Goal: Information Seeking & Learning: Check status

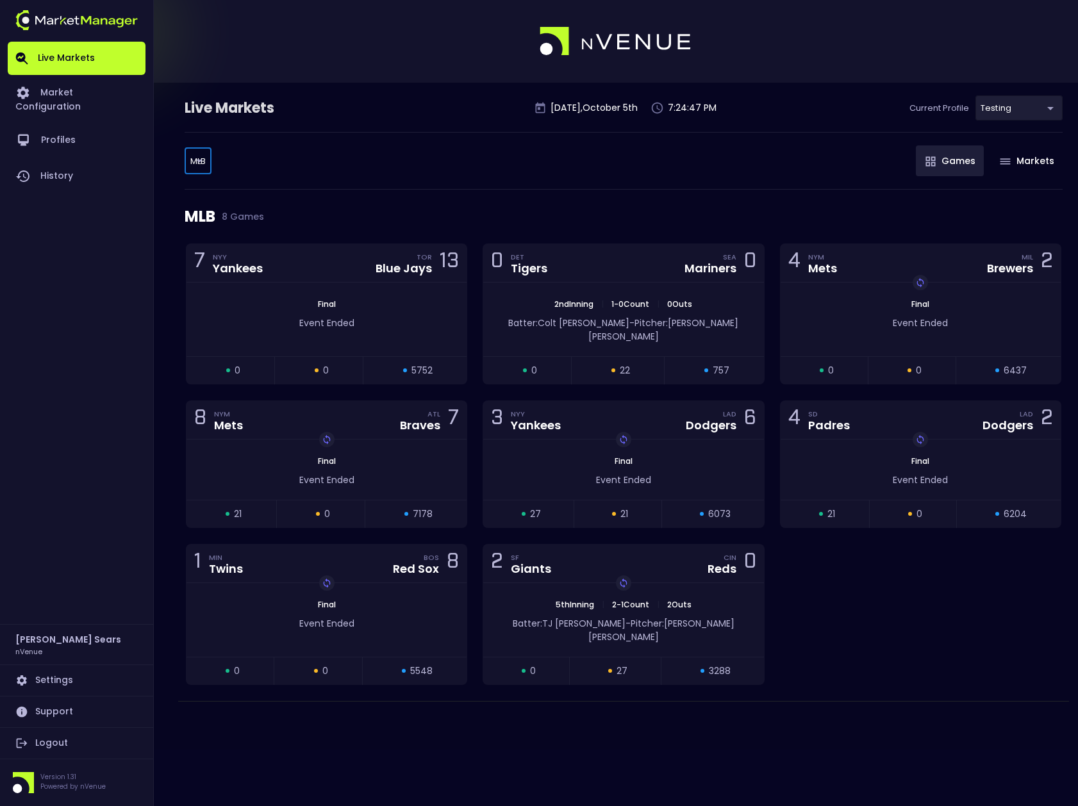
click at [195, 160] on body "Live Markets Market Configuration Profiles History [PERSON_NAME] nVenue Setting…" at bounding box center [539, 403] width 1078 height 806
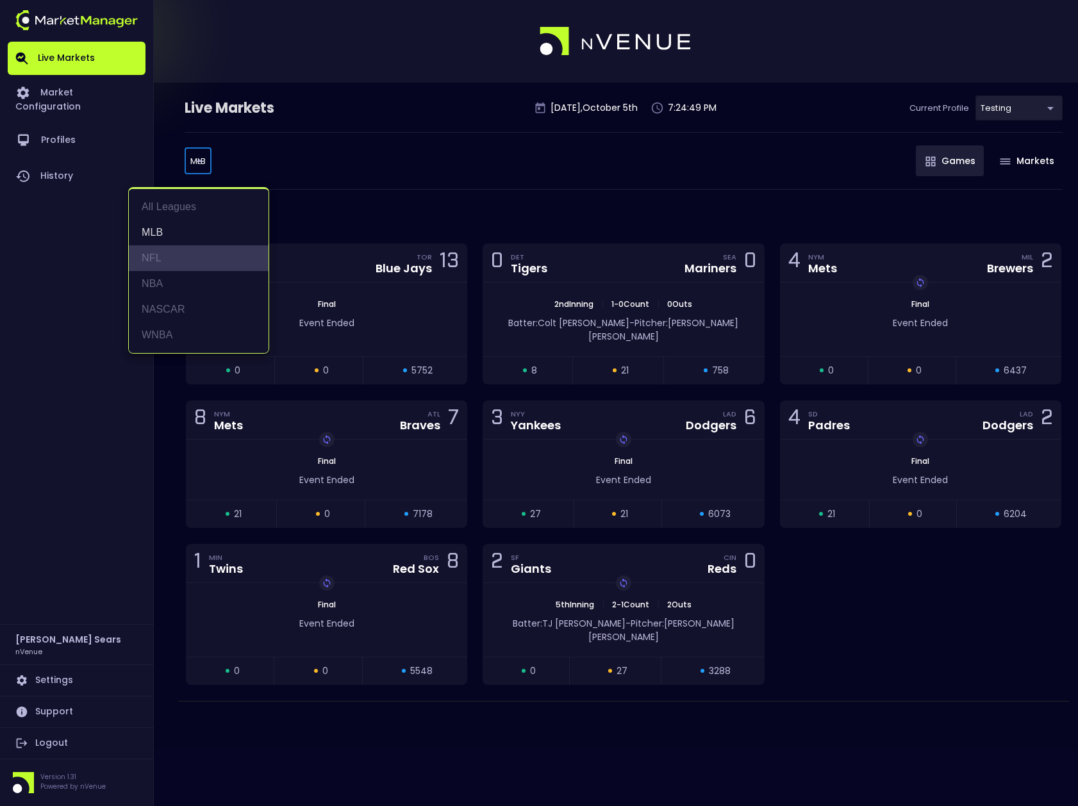
click at [158, 258] on li "NFL" at bounding box center [199, 258] width 140 height 26
type input "NFL"
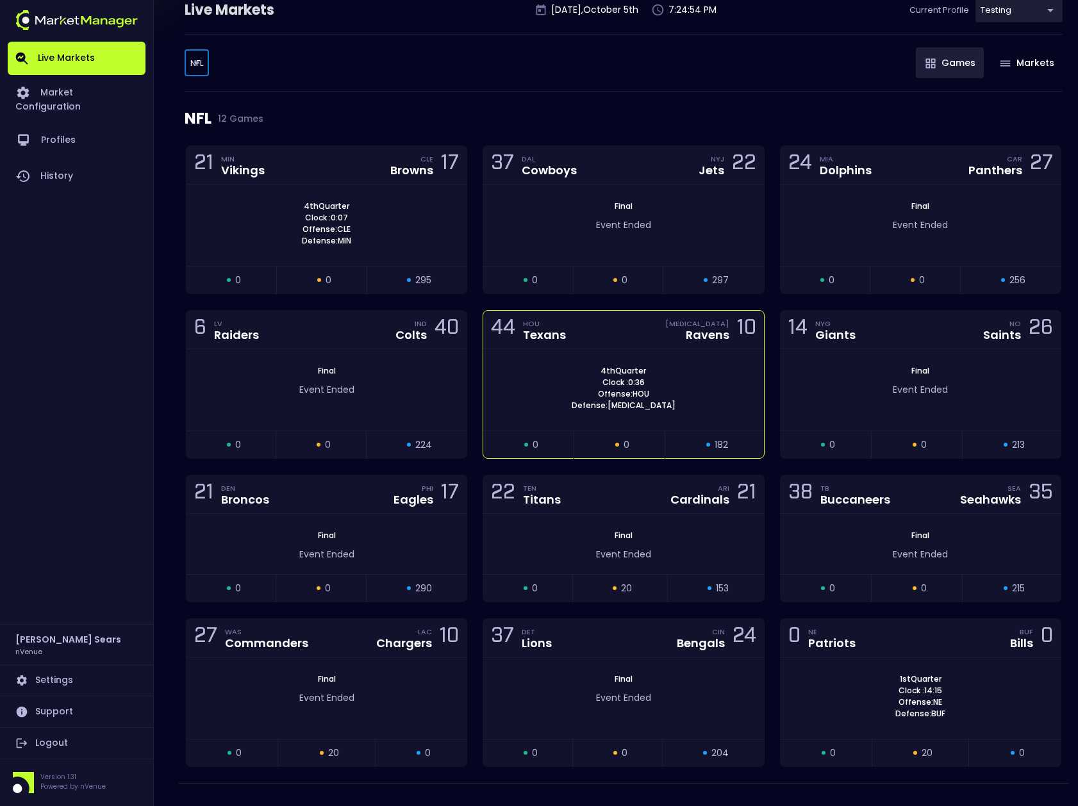
scroll to position [124, 0]
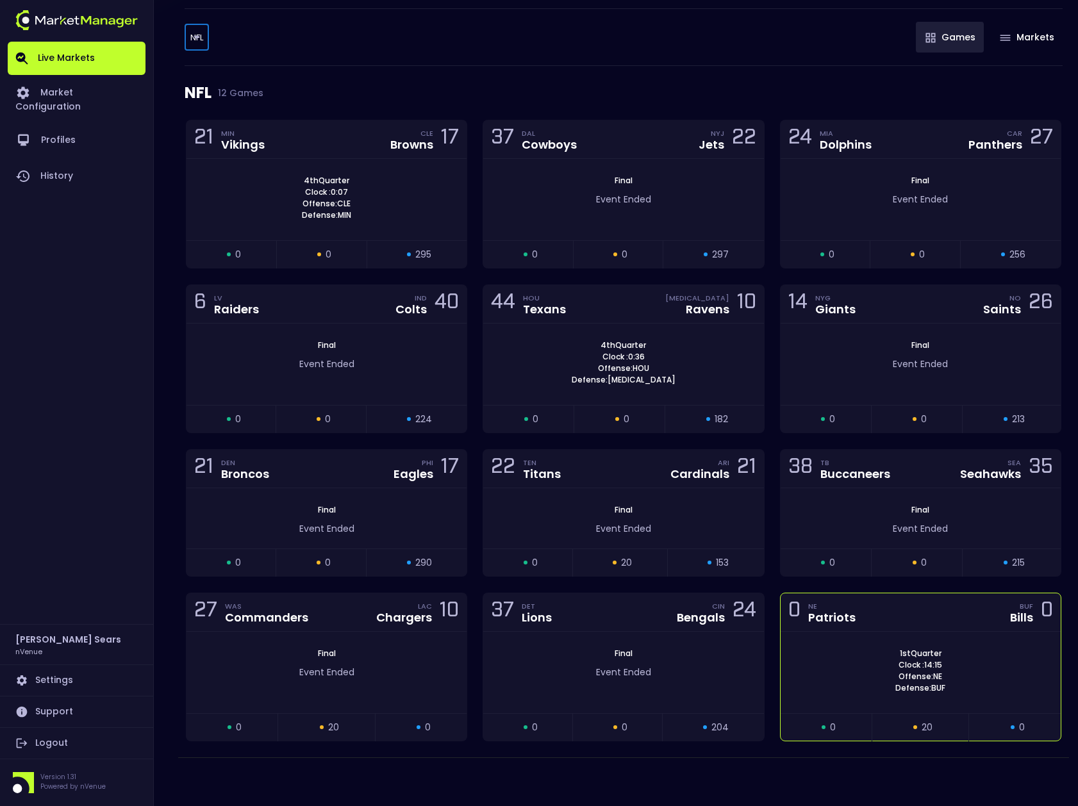
click at [838, 637] on div "1st Quarter Clock : 14:15 Offense: NE Defense: BUF" at bounding box center [921, 672] width 280 height 81
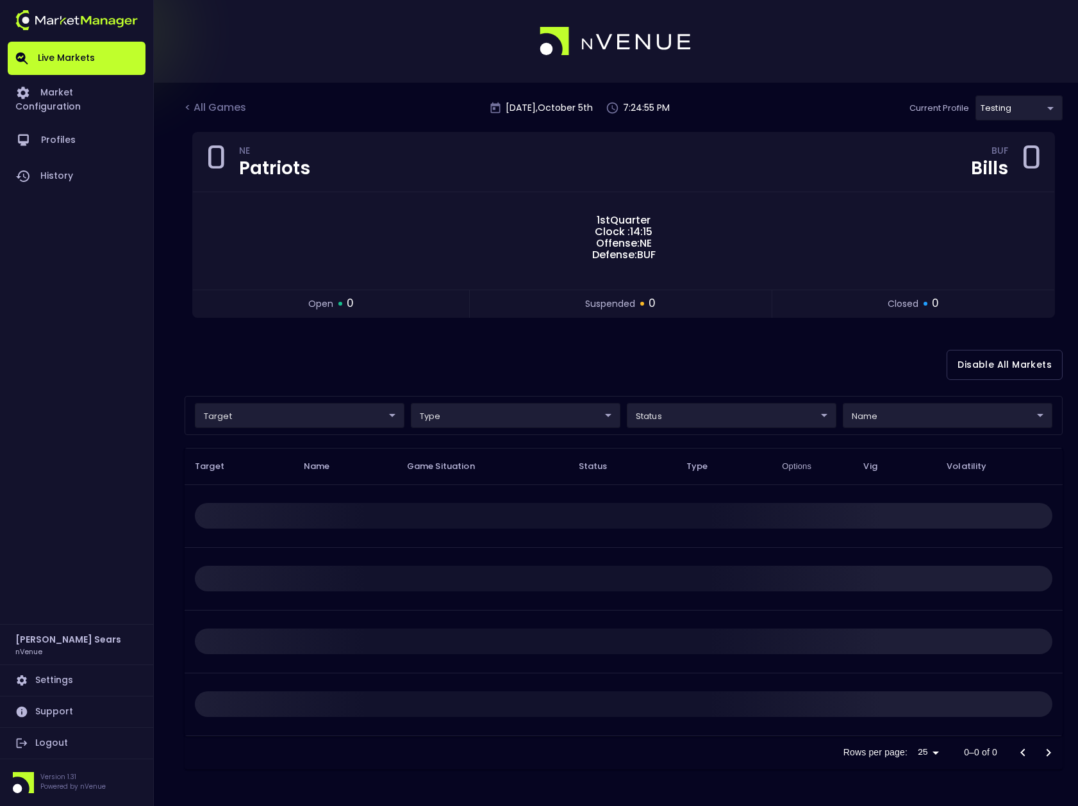
scroll to position [0, 0]
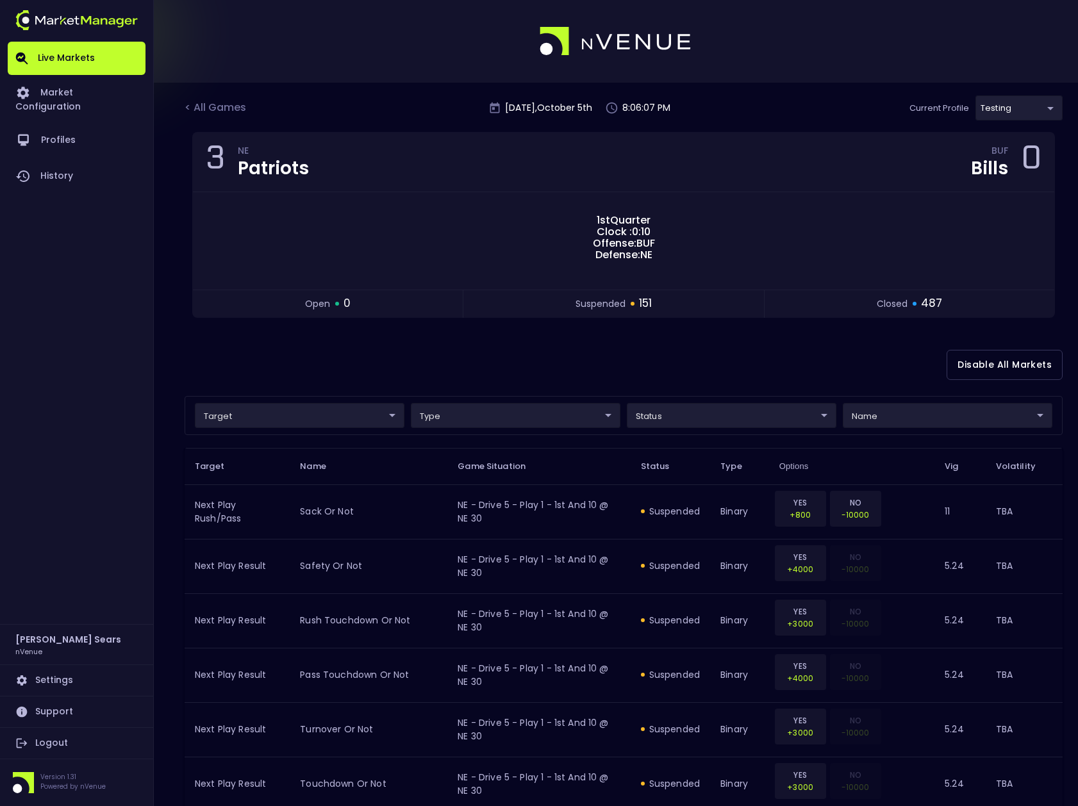
click at [228, 104] on div "< All Games" at bounding box center [217, 108] width 64 height 17
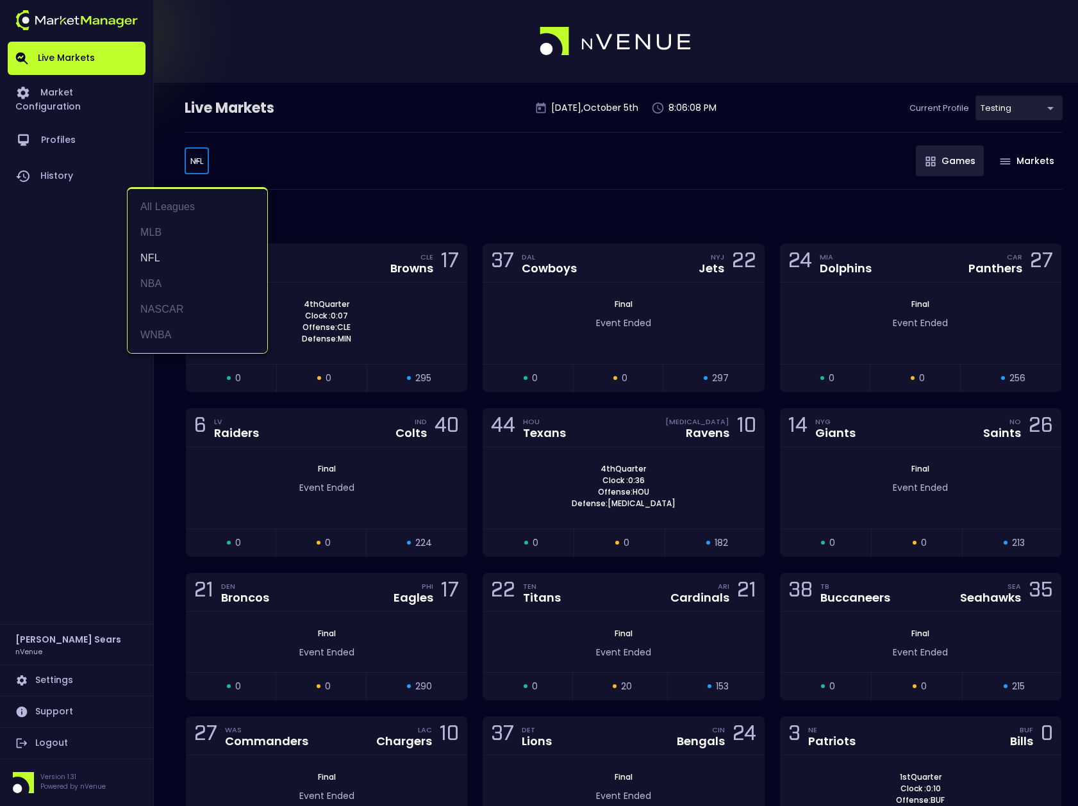
click at [195, 158] on body "Live Markets Market Configuration Profiles History [PERSON_NAME] nVenue Setting…" at bounding box center [539, 465] width 1078 height 930
click at [154, 229] on li "MLB" at bounding box center [198, 233] width 140 height 26
type input "MLB"
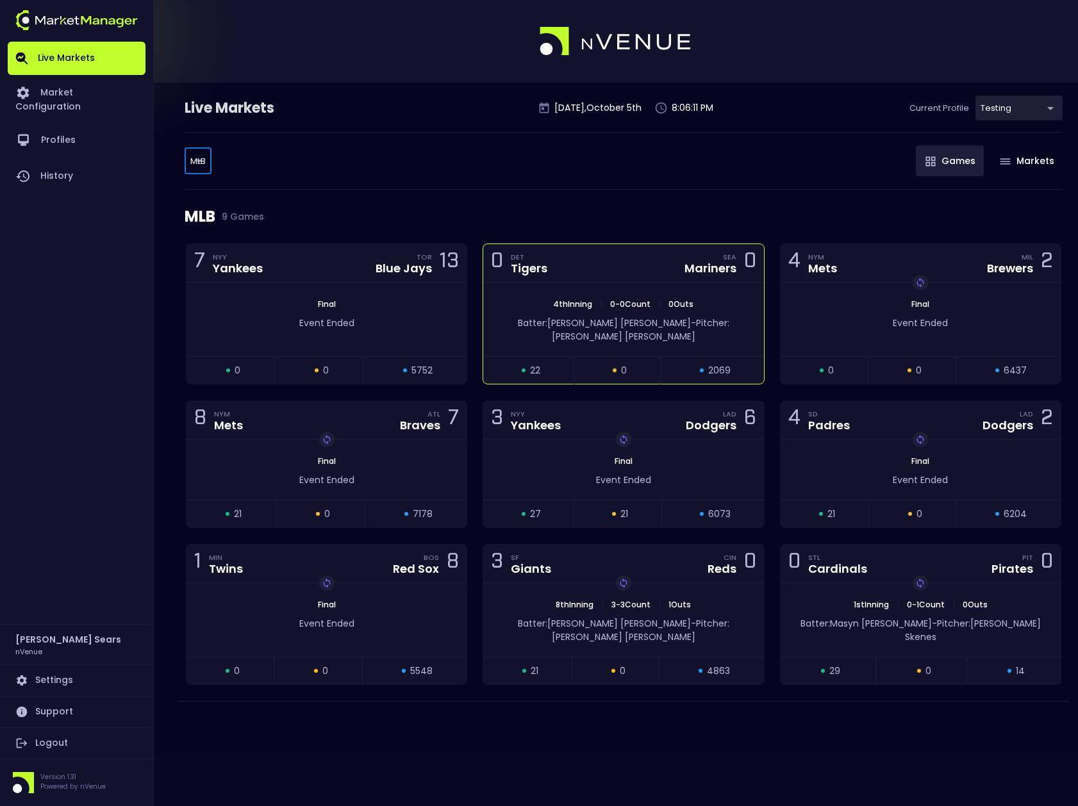
click at [567, 313] on div "Batter: [GEOGRAPHIC_DATA][PERSON_NAME]: [PERSON_NAME]" at bounding box center [623, 326] width 280 height 33
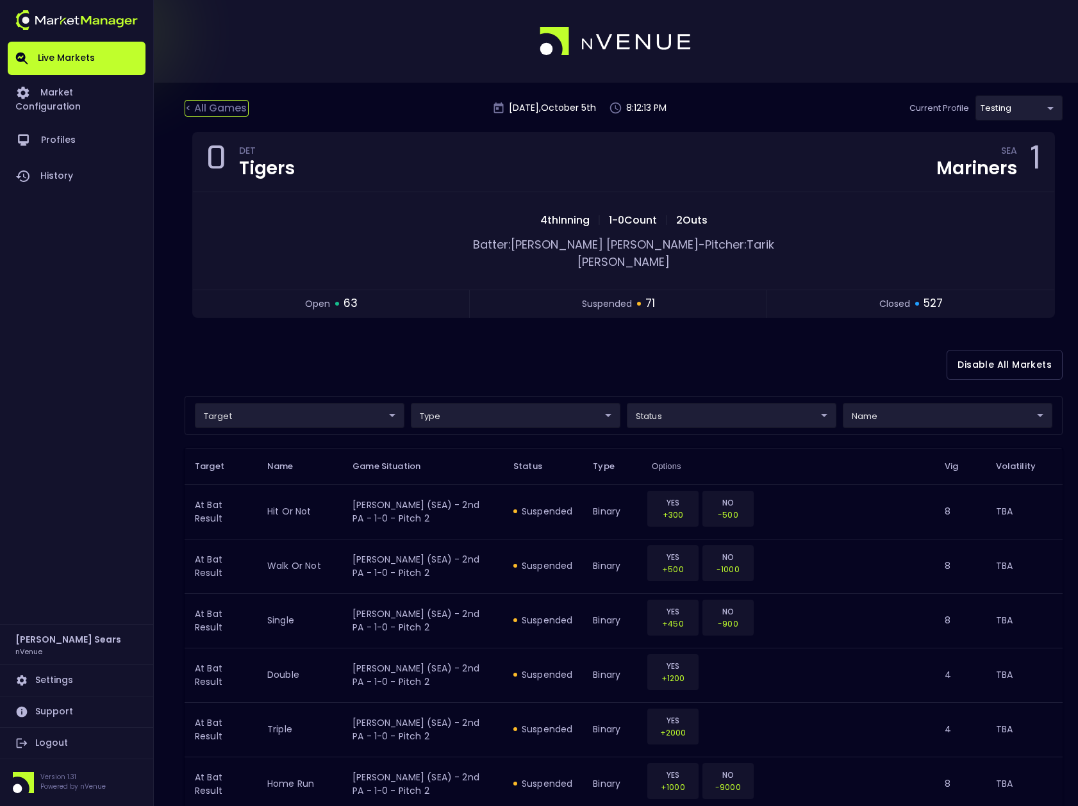
click at [233, 108] on div "< All Games" at bounding box center [217, 108] width 64 height 17
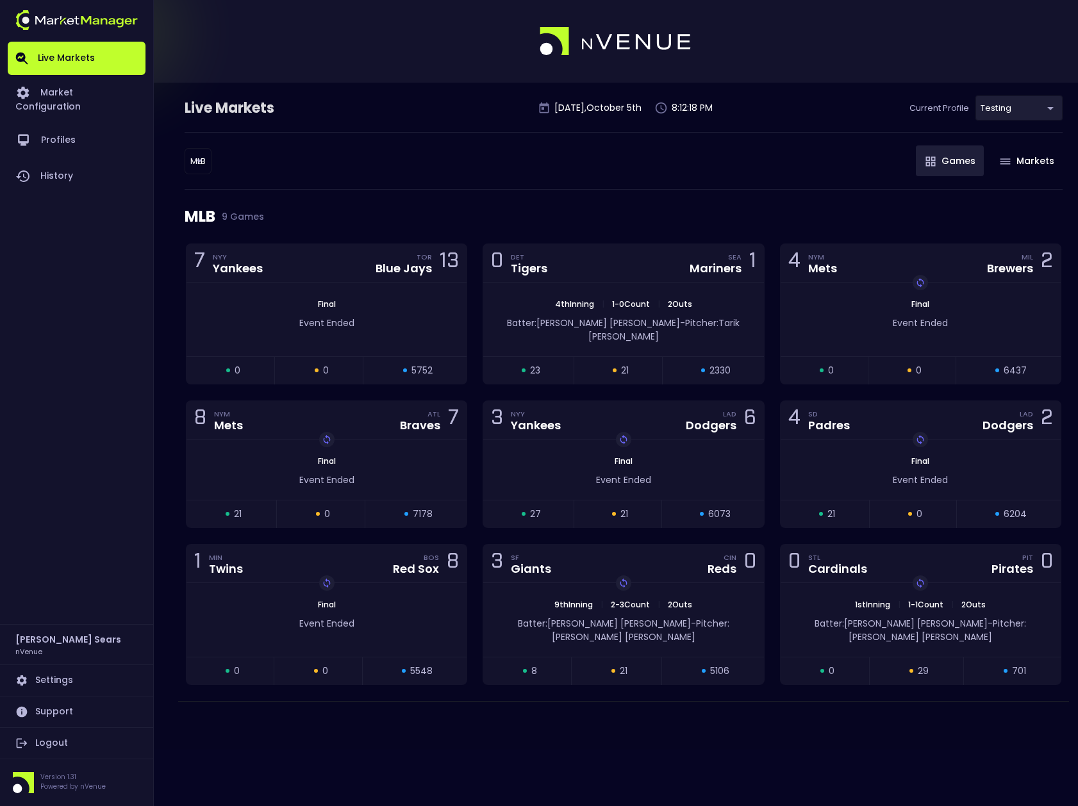
click at [201, 156] on body "Live Markets Market Configuration Profiles History [PERSON_NAME] nVenue Setting…" at bounding box center [539, 403] width 1078 height 806
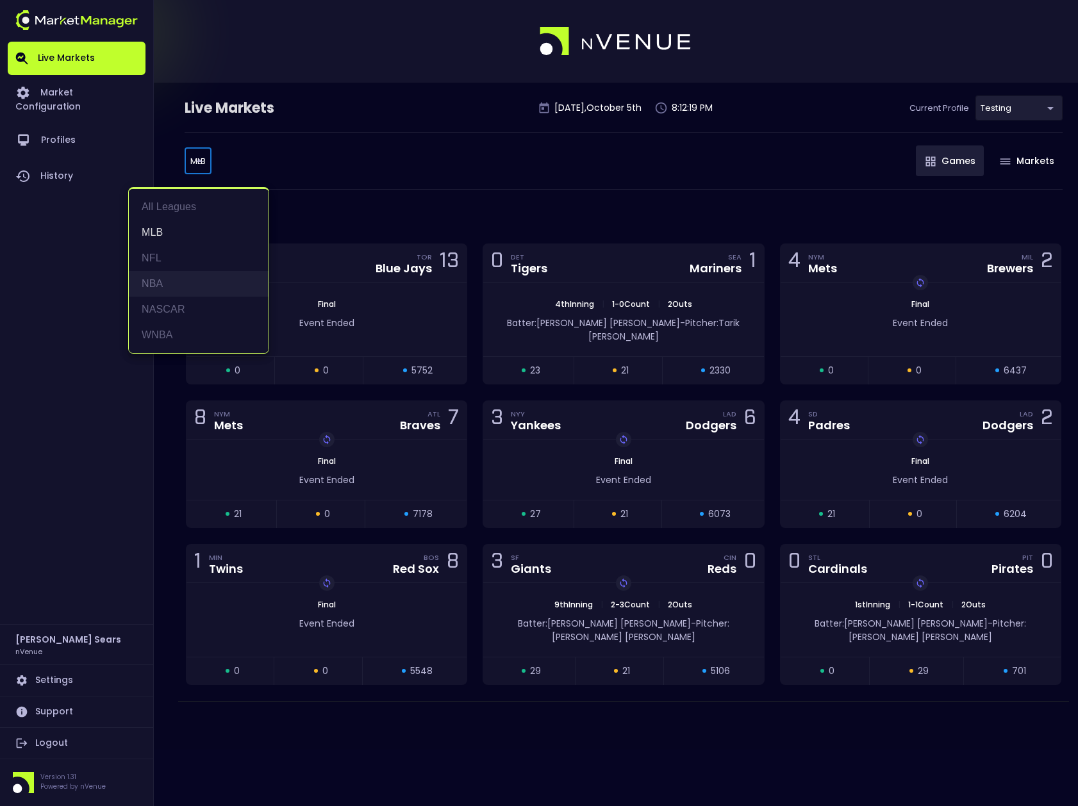
click at [157, 285] on li "NBA" at bounding box center [199, 284] width 140 height 26
type input "NBA"
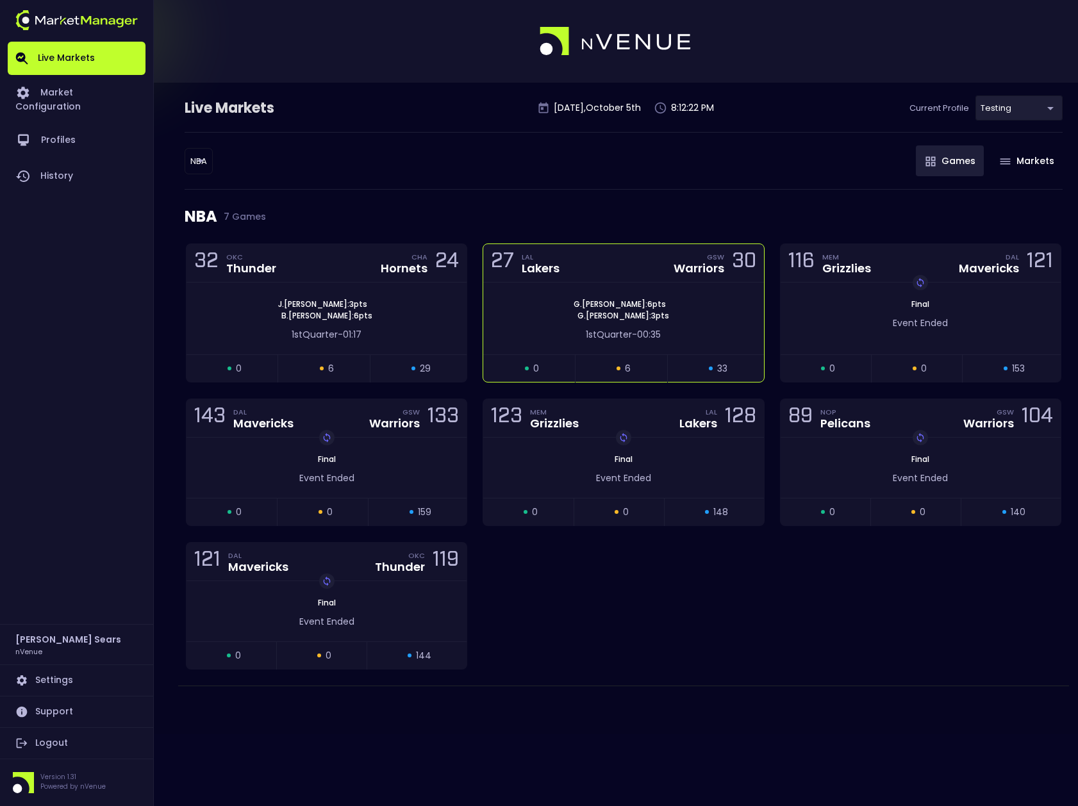
click at [555, 295] on div "[PERSON_NAME] : 6 pts [PERSON_NAME] : 3 pts 1st Quarter - 00:35" at bounding box center [623, 319] width 280 height 72
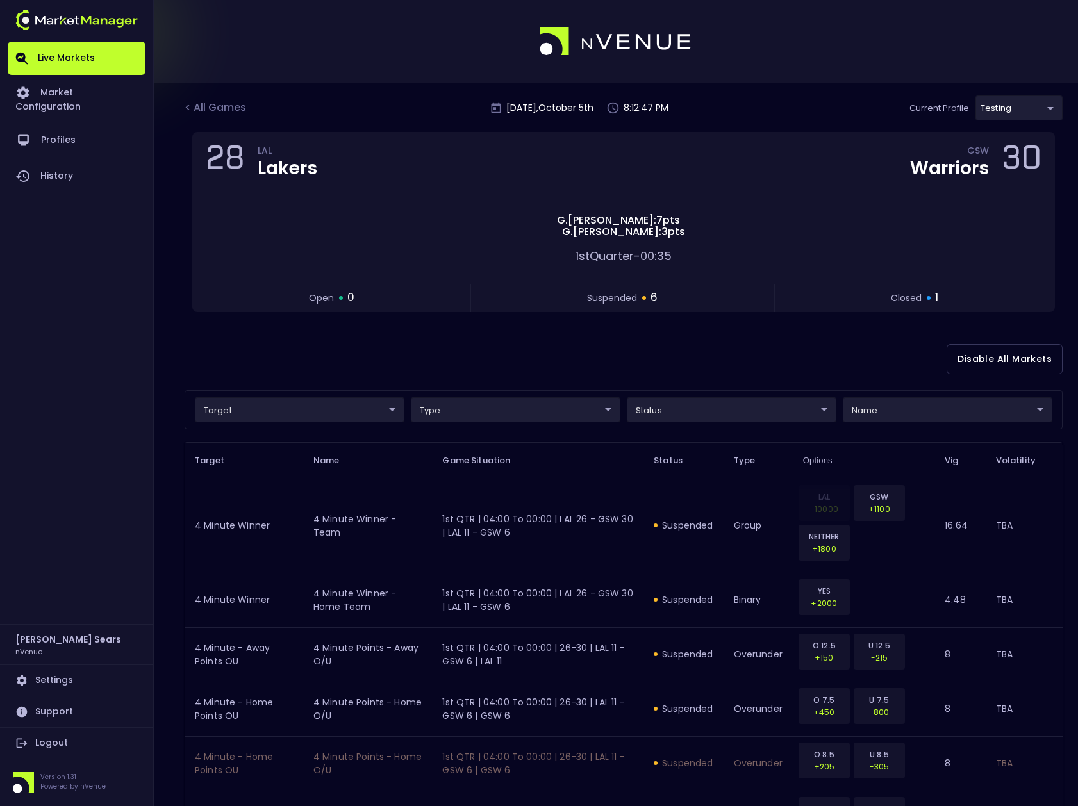
click at [720, 411] on body "Live Markets Market Configuration Profiles History [PERSON_NAME] nVenue Setting…" at bounding box center [539, 482] width 1078 height 964
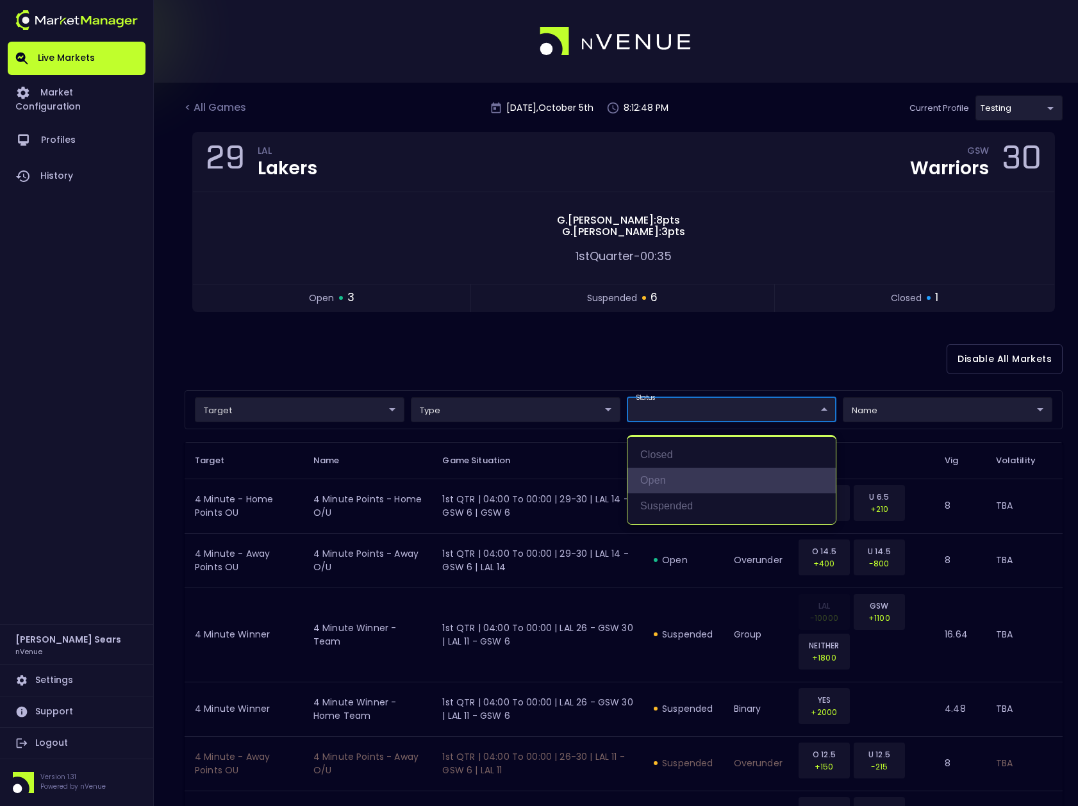
click at [668, 479] on li "open" at bounding box center [731, 481] width 208 height 26
type input "open"
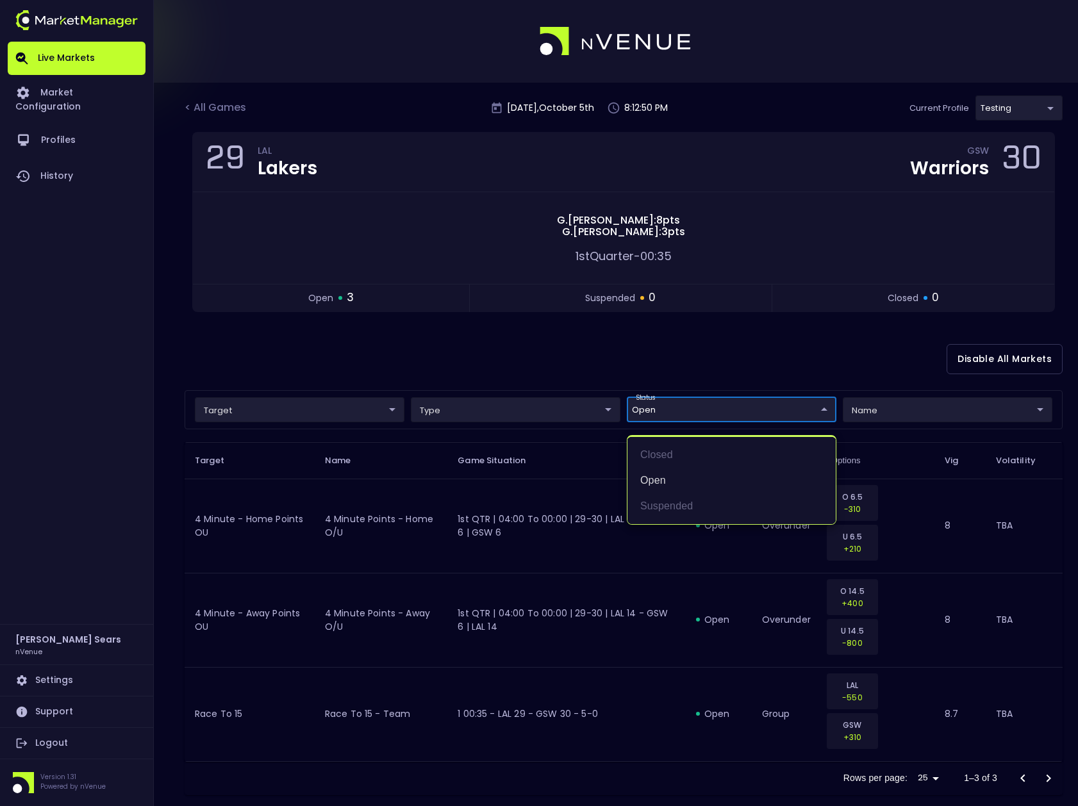
click at [474, 368] on div at bounding box center [539, 403] width 1078 height 806
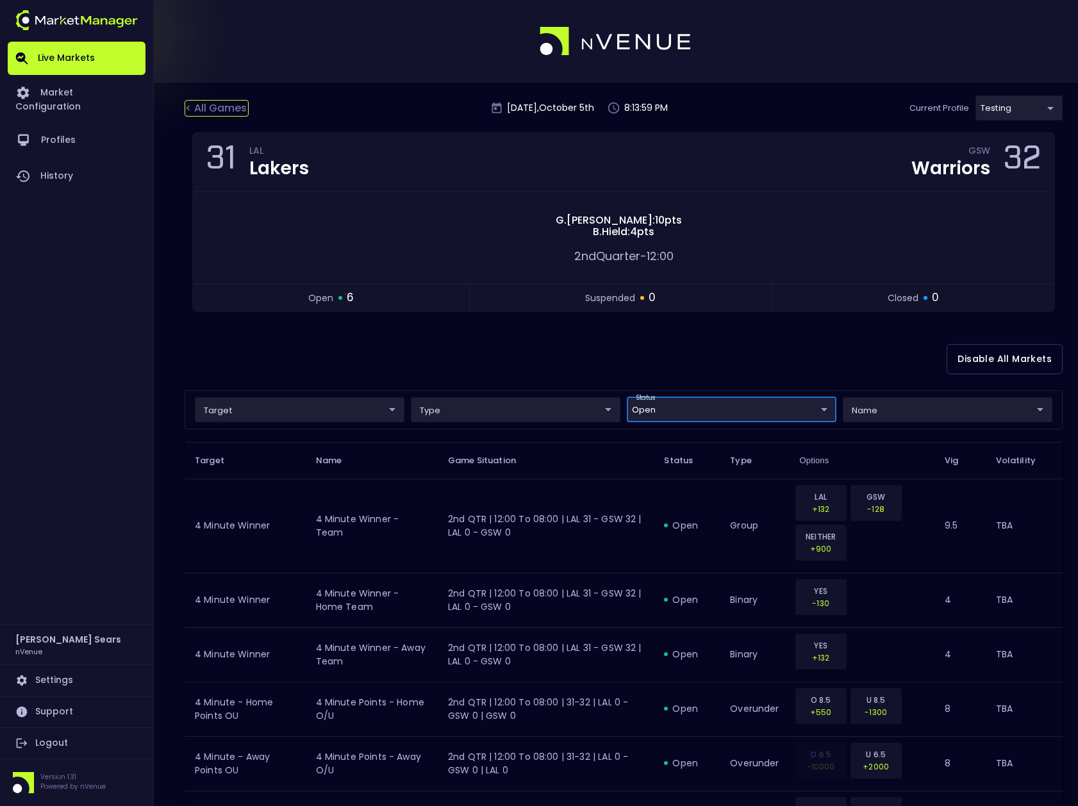
click at [208, 102] on div "< All Games" at bounding box center [217, 108] width 64 height 17
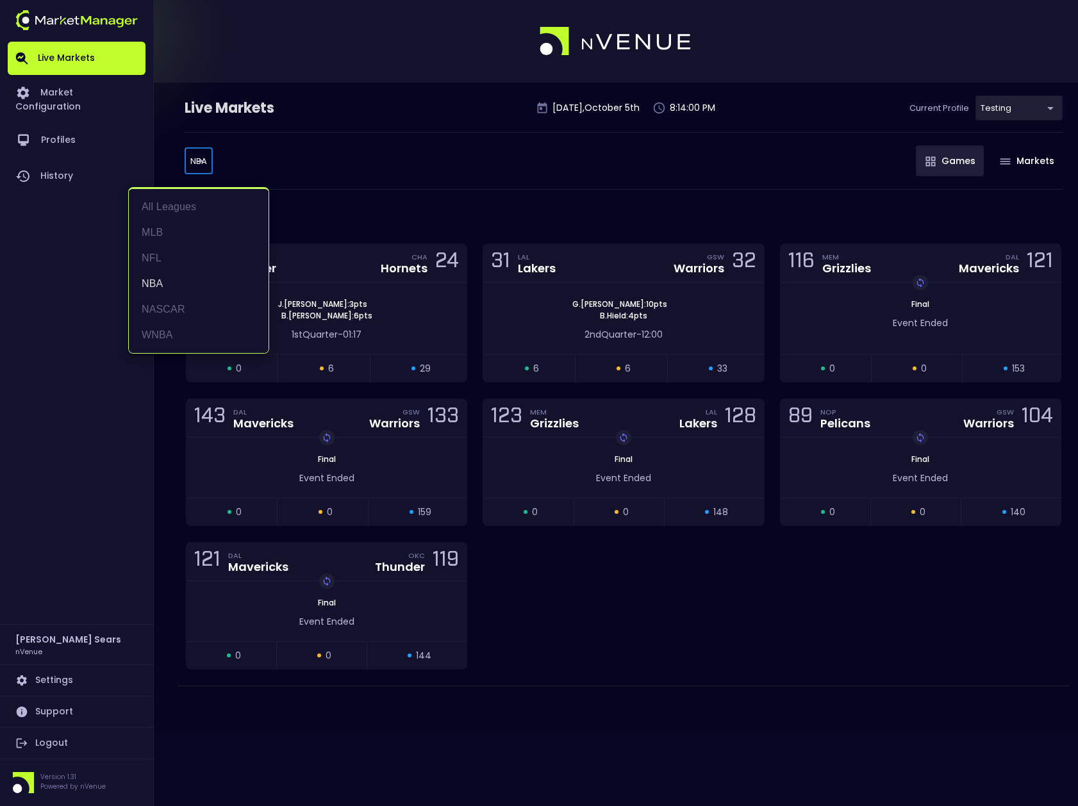
click at [202, 160] on body "Live Markets Market Configuration Profiles History [PERSON_NAME] nVenue Setting…" at bounding box center [539, 403] width 1078 height 806
click at [160, 256] on li "NFL" at bounding box center [199, 258] width 140 height 26
type input "NFL"
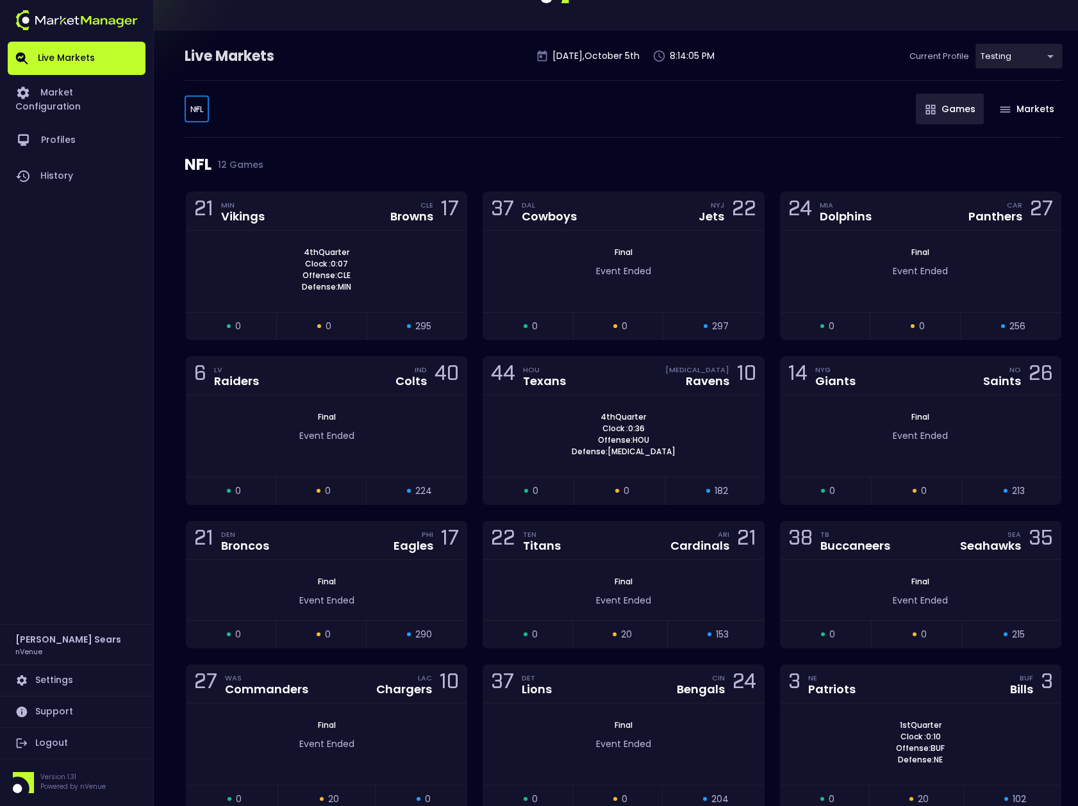
scroll to position [124, 0]
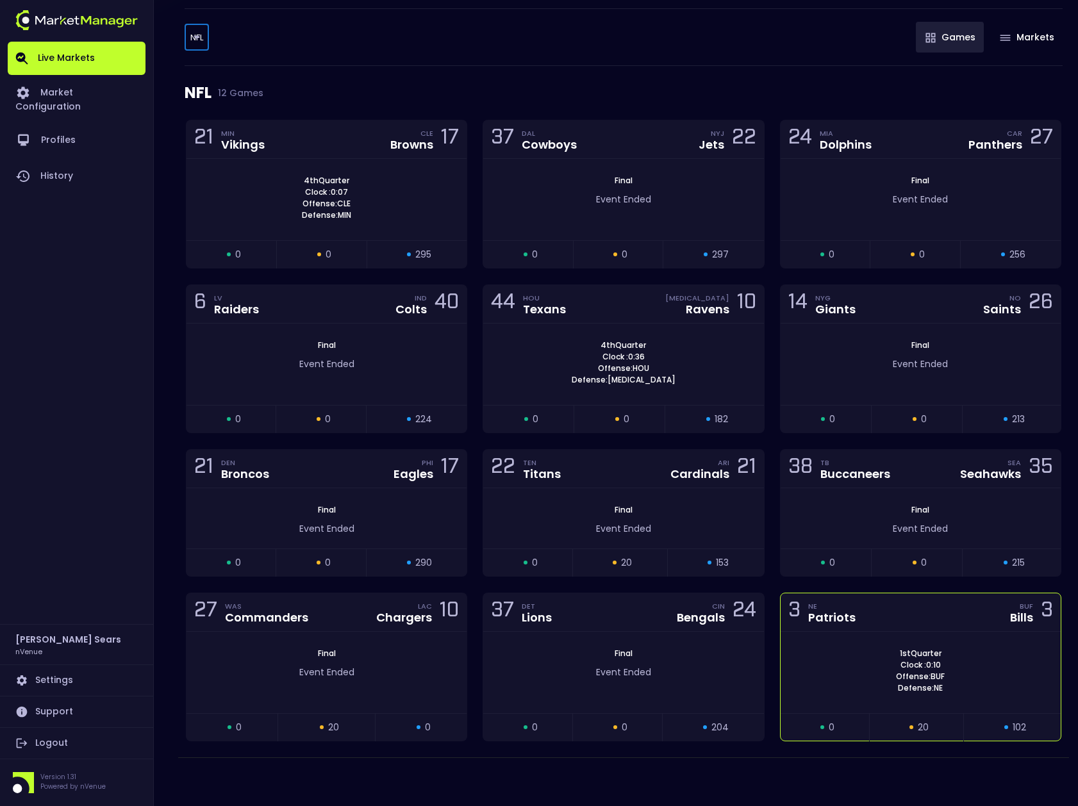
click at [922, 658] on span "1st Quarter" at bounding box center [920, 654] width 49 height 12
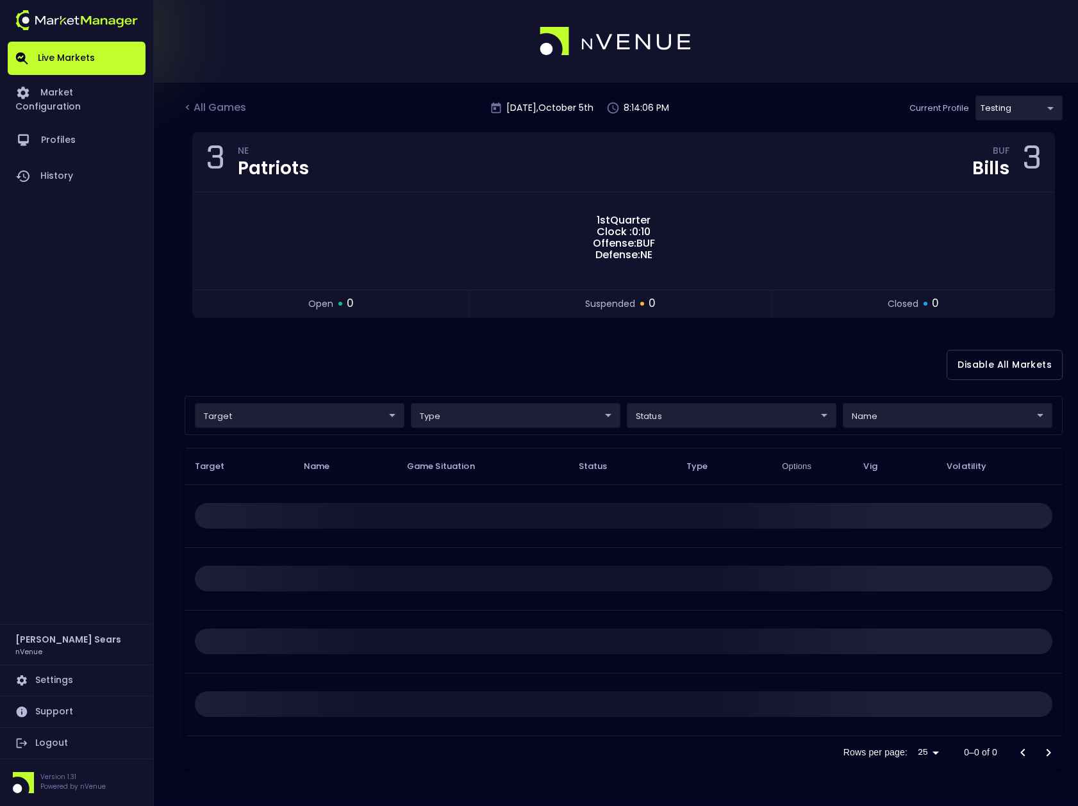
scroll to position [0, 0]
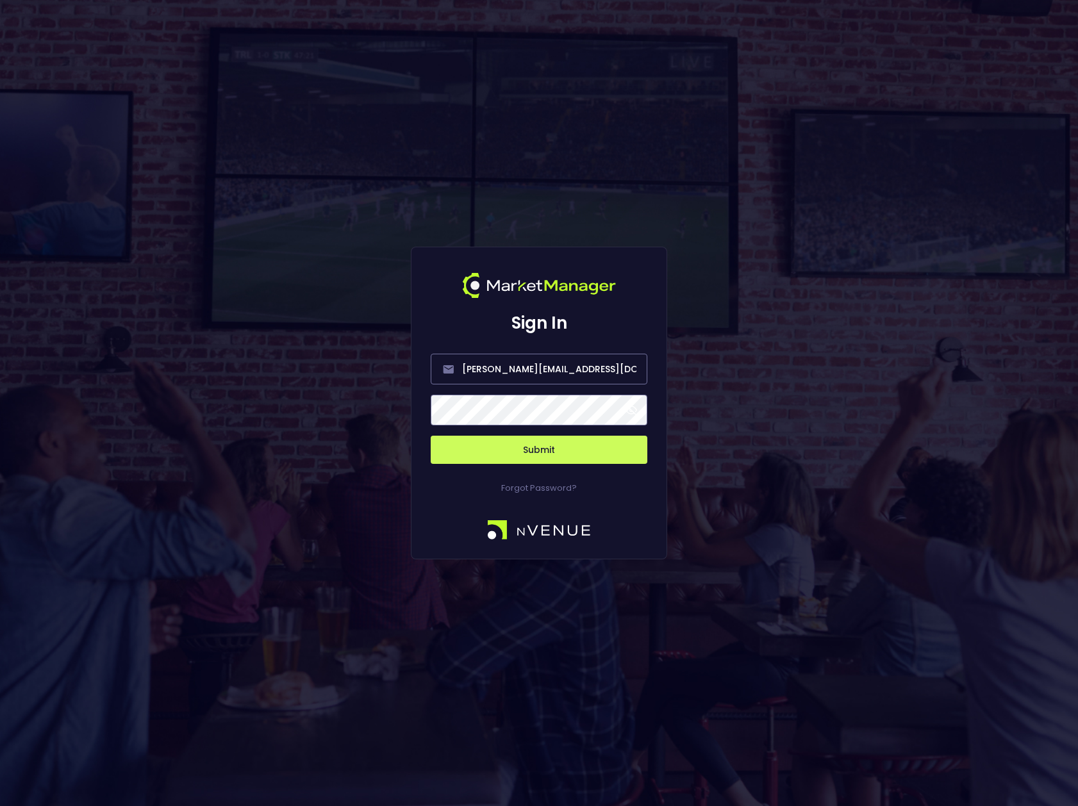
click at [627, 411] on span at bounding box center [631, 410] width 12 height 12
click at [577, 454] on button "Submit" at bounding box center [539, 450] width 217 height 28
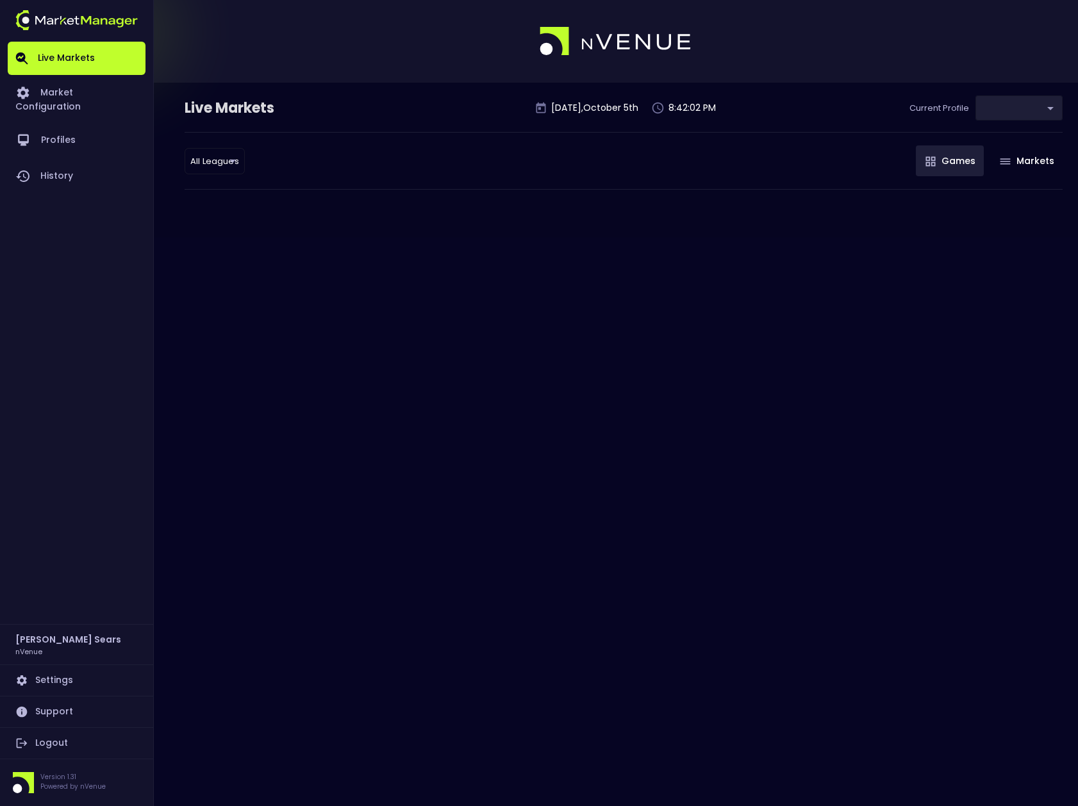
type input "d66ee90f-df8e-430e-a05c-aaf70ad95ad9"
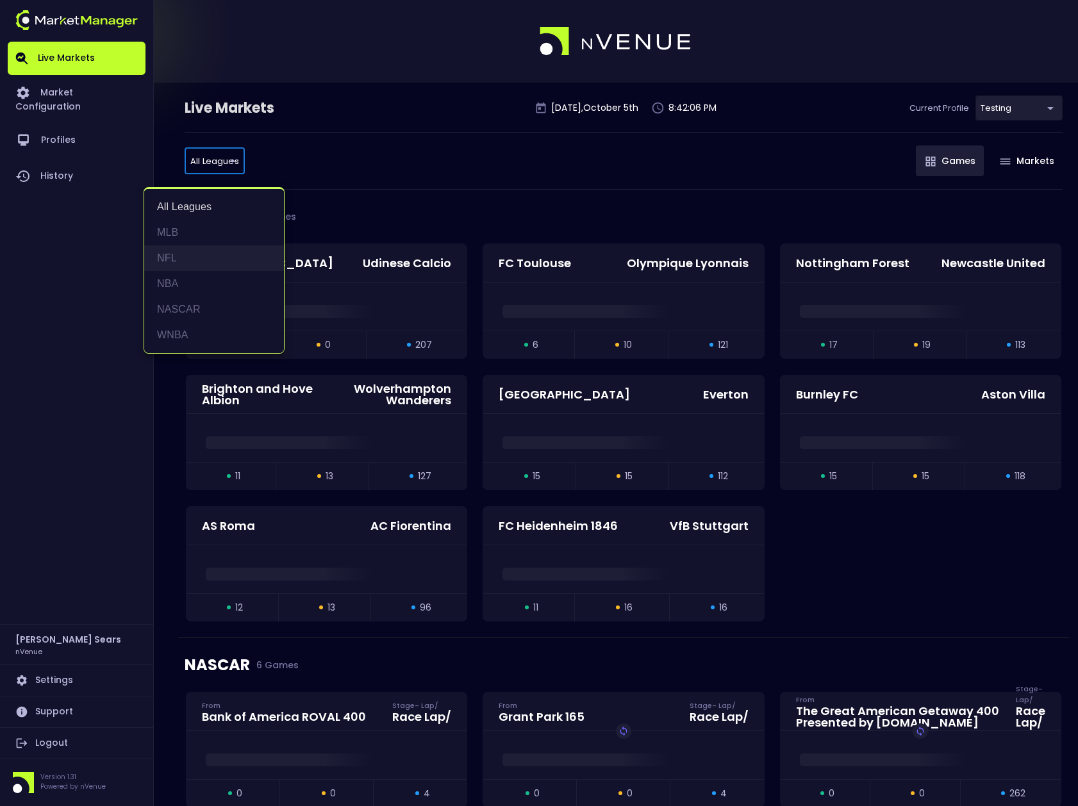
click at [174, 254] on li "NFL" at bounding box center [214, 258] width 140 height 26
type input "NFL"
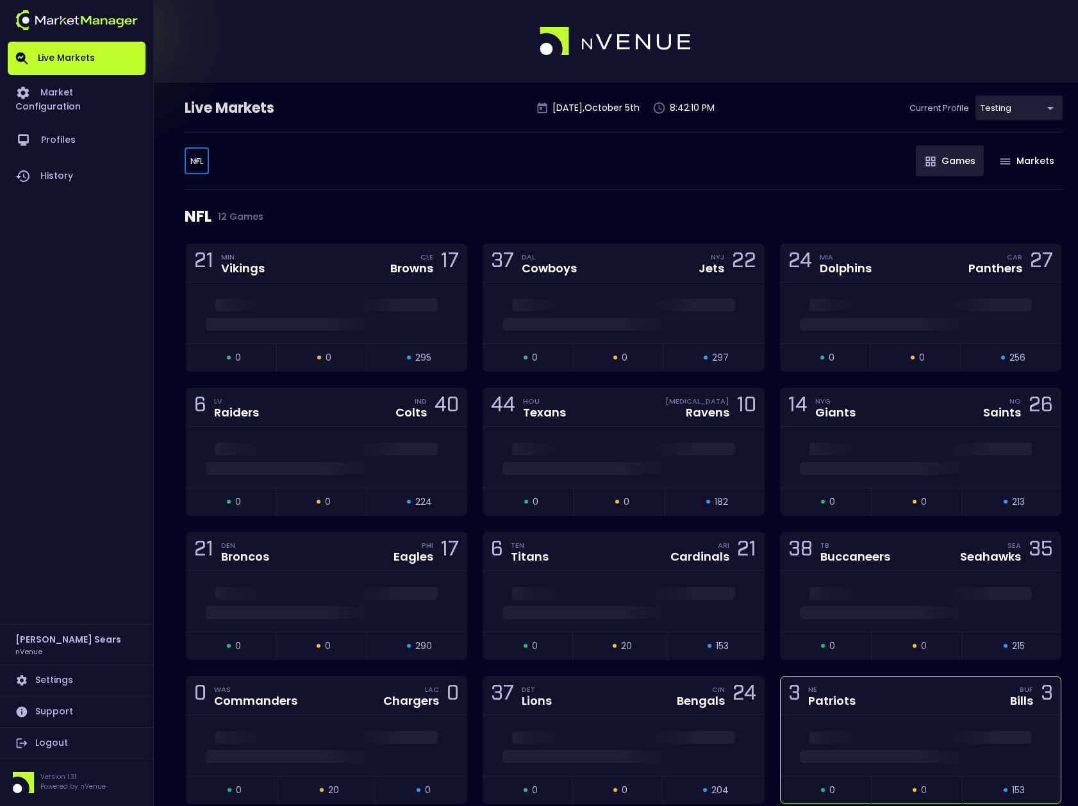
click at [873, 724] on div at bounding box center [921, 745] width 280 height 61
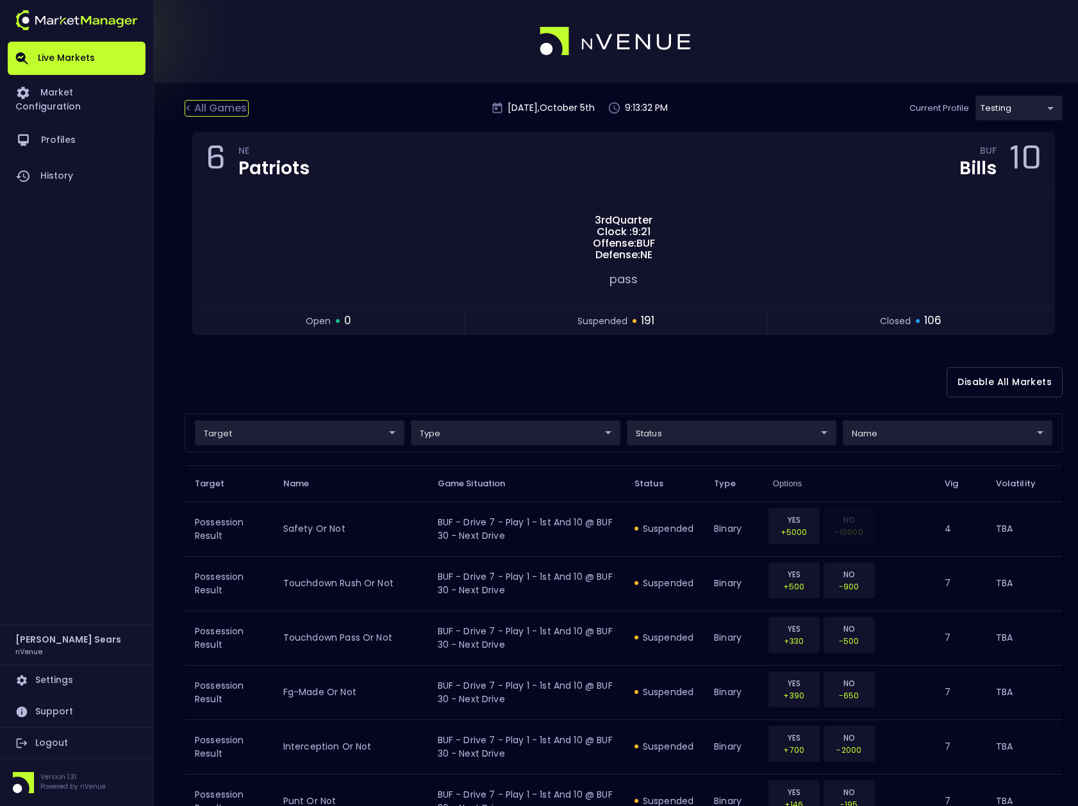
click at [206, 104] on div "< All Games" at bounding box center [217, 108] width 64 height 17
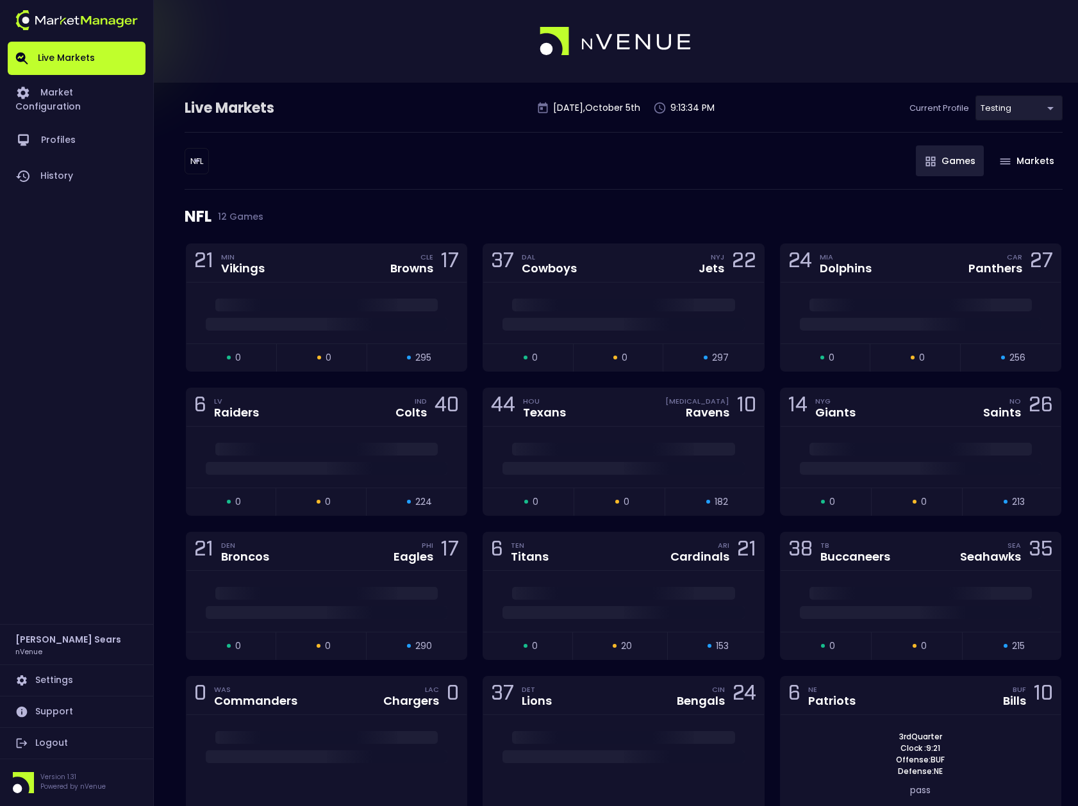
click at [197, 158] on body "Live Markets Market Configuration Profiles History [PERSON_NAME] nVenue Setting…" at bounding box center [539, 451] width 1078 height 903
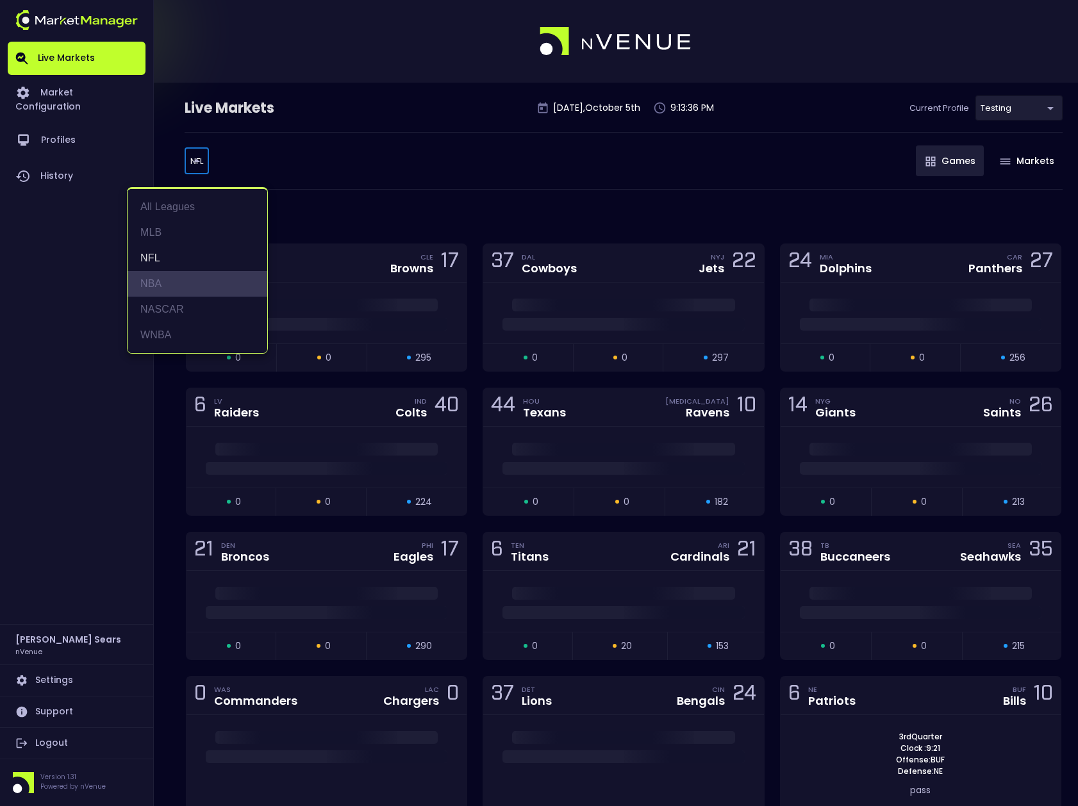
click at [154, 281] on li "NBA" at bounding box center [198, 284] width 140 height 26
type input "NBA"
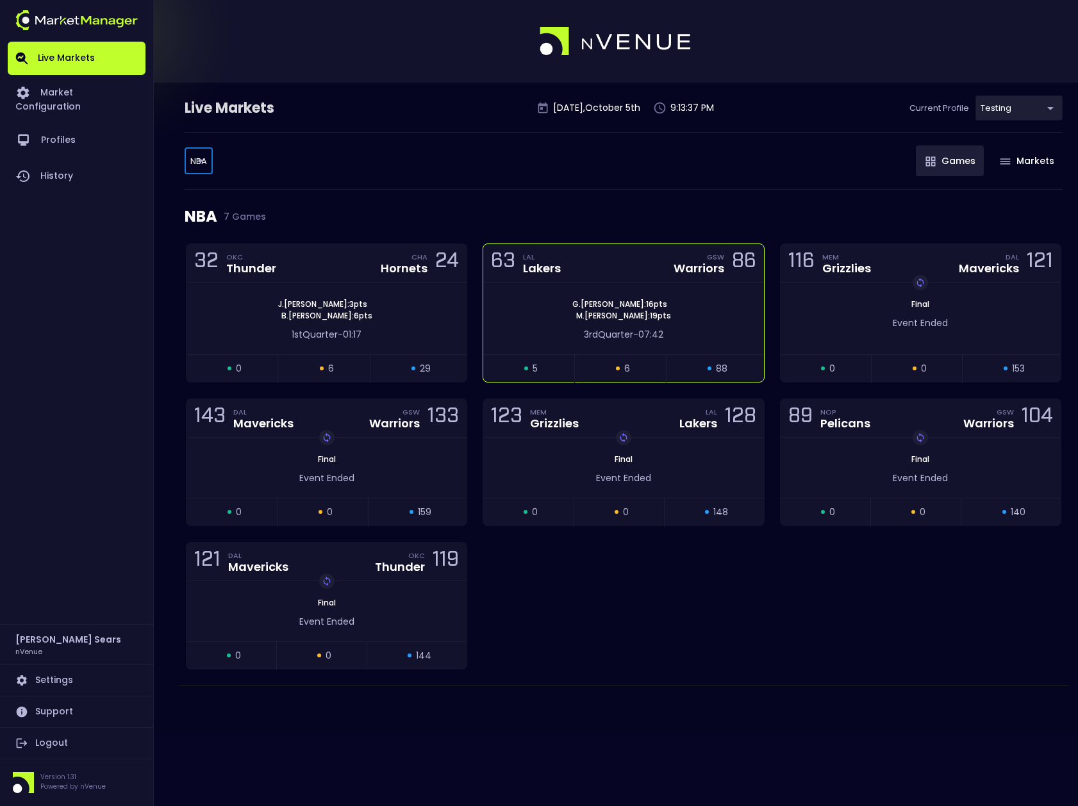
click at [623, 294] on div "[PERSON_NAME] : 16 pts [PERSON_NAME] : 19 pts 3rd Quarter - 07:42" at bounding box center [623, 319] width 280 height 72
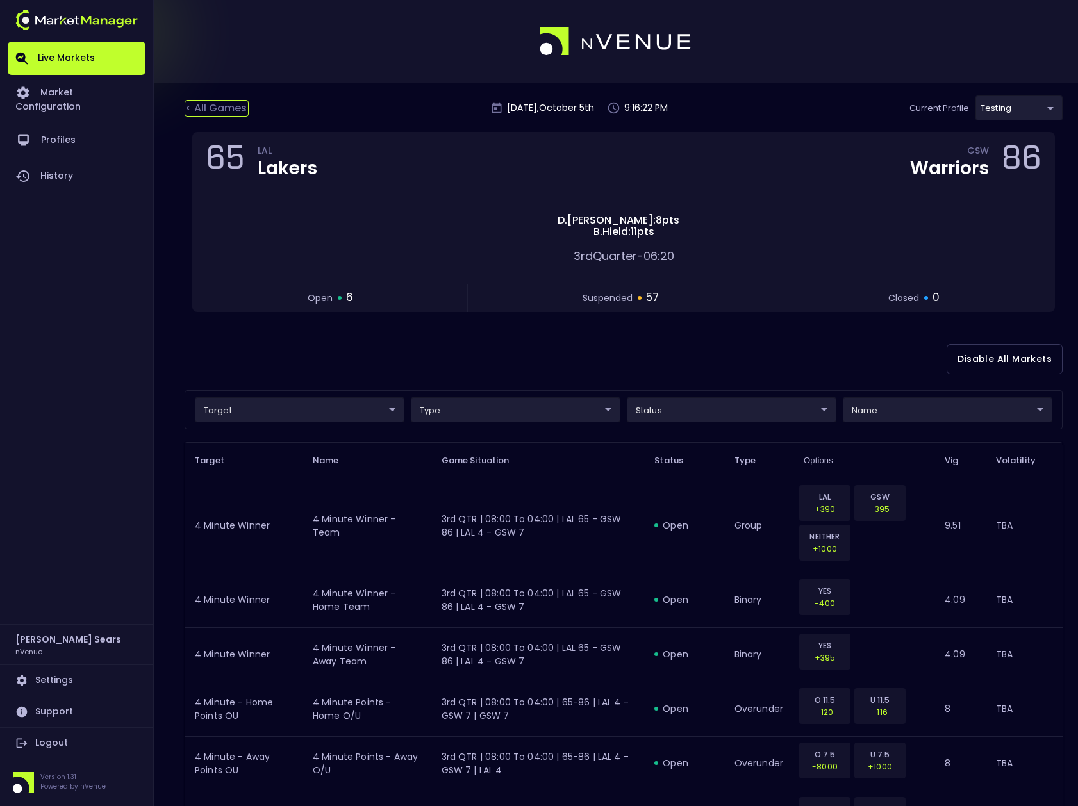
click at [229, 106] on div "< All Games" at bounding box center [217, 108] width 64 height 17
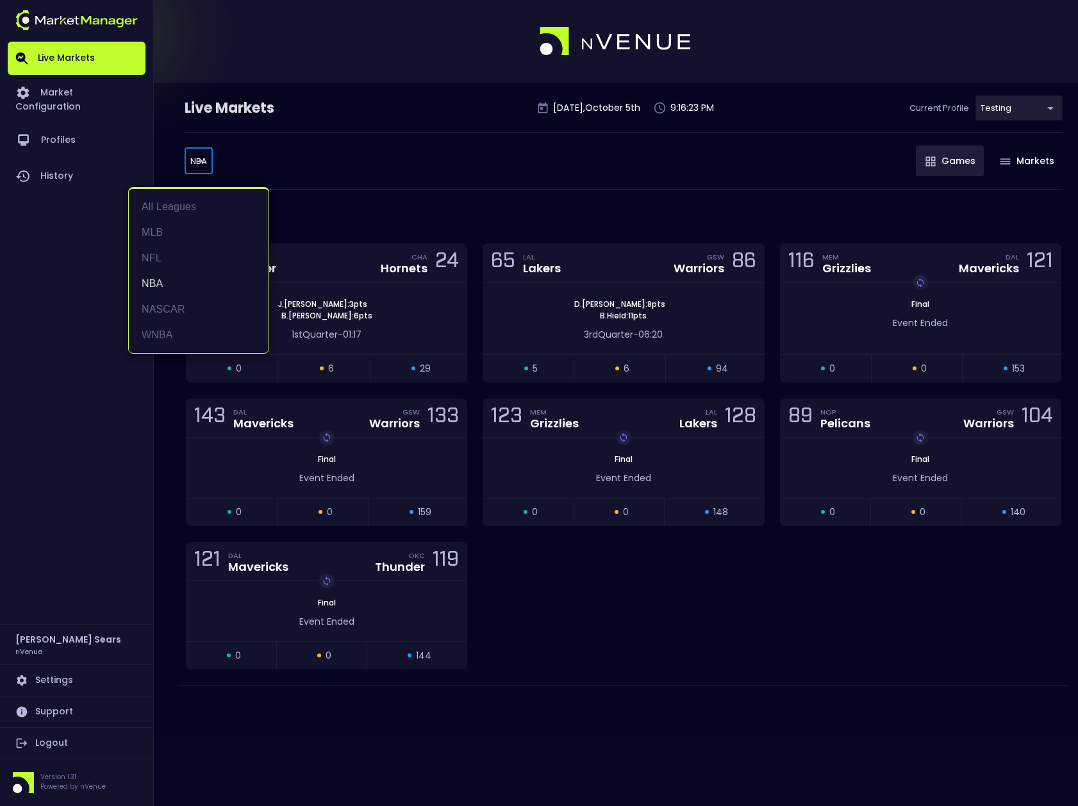
click at [195, 165] on body "Live Markets Market Configuration Profiles History [PERSON_NAME] nVenue Setting…" at bounding box center [539, 403] width 1078 height 806
click at [153, 229] on li "MLB" at bounding box center [199, 233] width 140 height 26
type input "MLB"
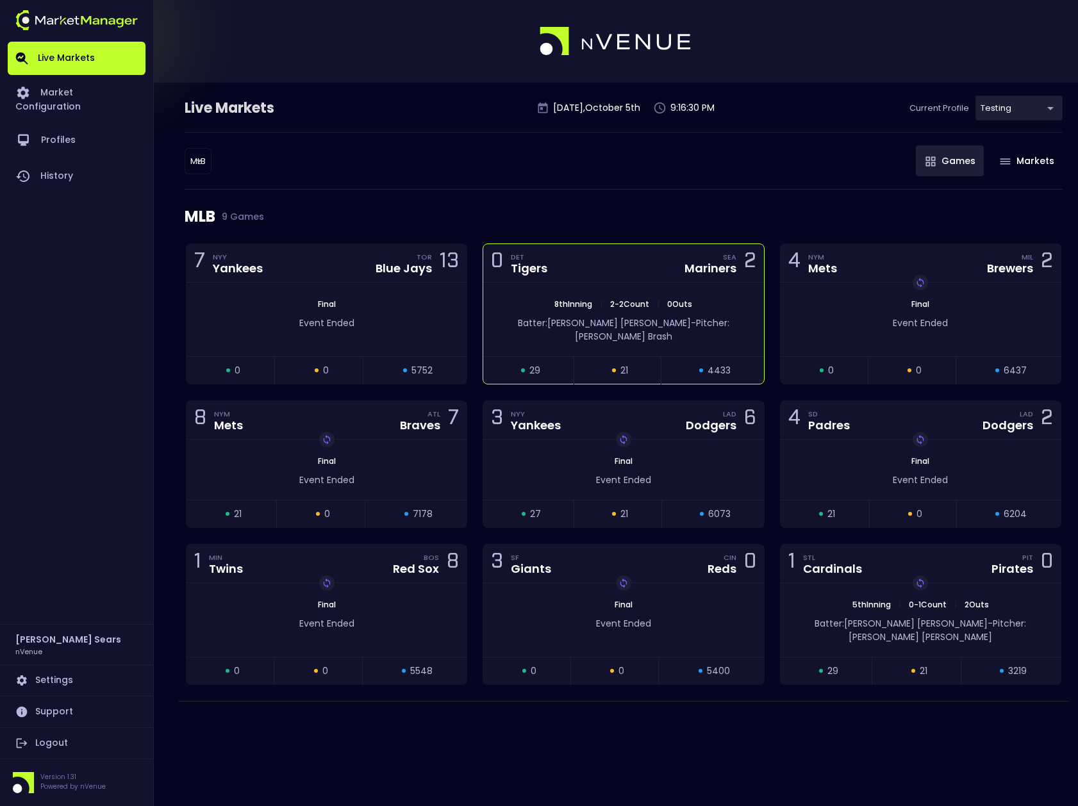
click at [622, 299] on span "2 - 2 Count" at bounding box center [629, 304] width 47 height 11
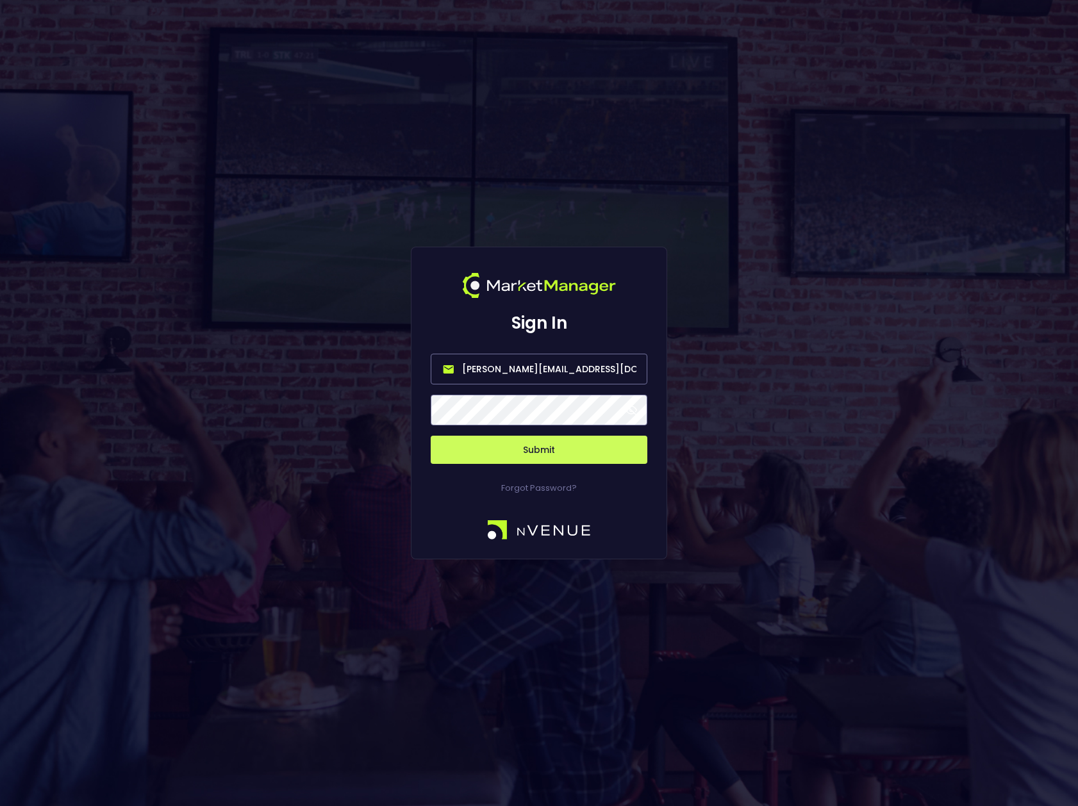
drag, startPoint x: 515, startPoint y: 368, endPoint x: 413, endPoint y: 365, distance: 102.6
click at [414, 366] on div "Sign In bruce.sears@nvenue.com Submit Forgot Password?" at bounding box center [539, 403] width 256 height 313
drag, startPoint x: 539, startPoint y: 367, endPoint x: 543, endPoint y: 391, distance: 24.0
click at [538, 368] on input "nvenue@nvenue.com" at bounding box center [539, 369] width 217 height 31
type input "nvenue@nvenuebetradar.com"
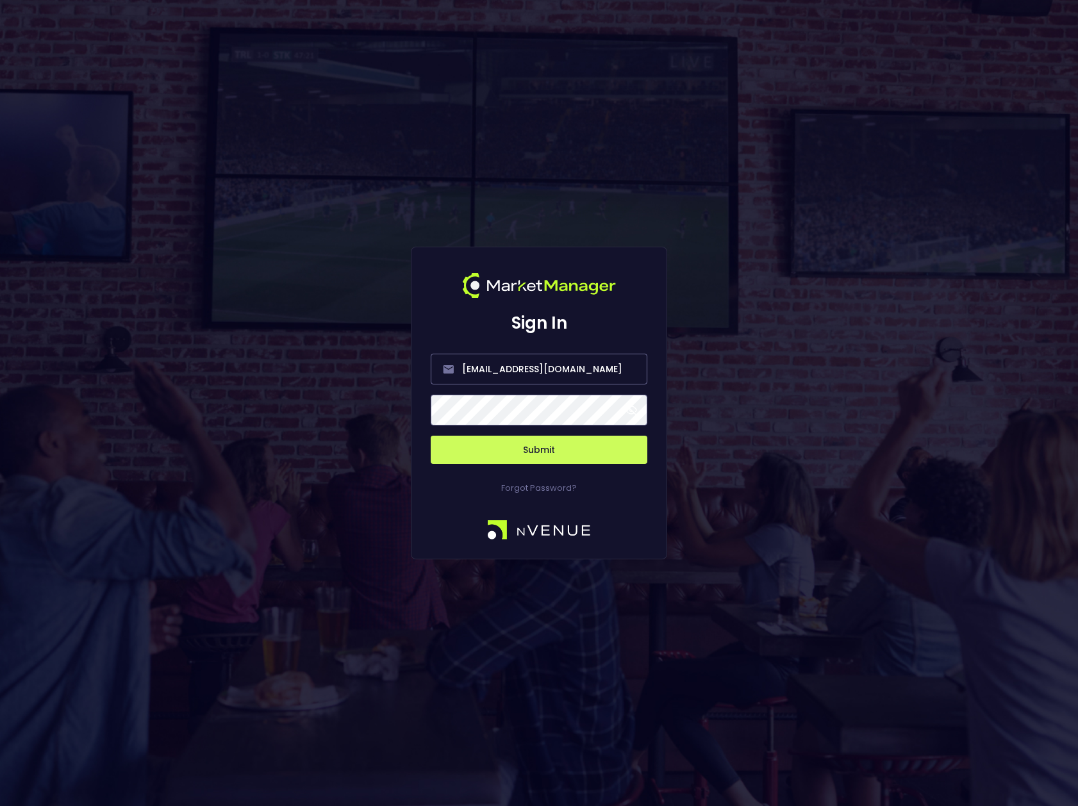
click at [540, 451] on button "Submit" at bounding box center [539, 450] width 217 height 28
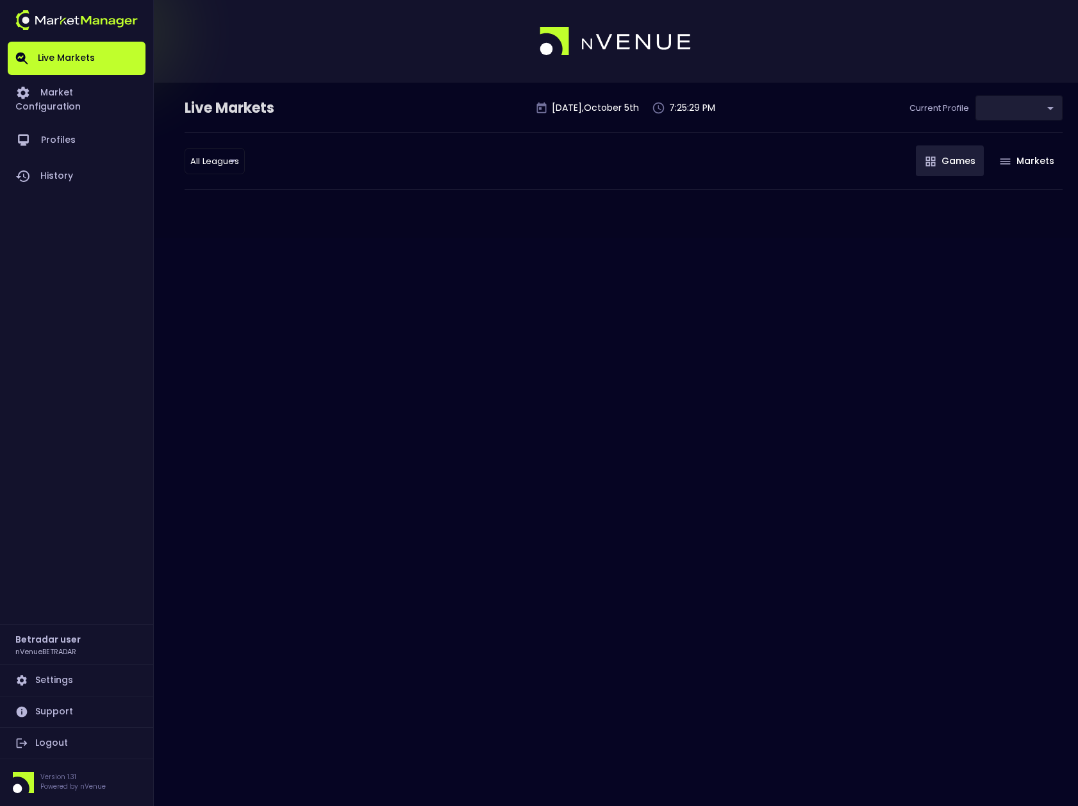
type input "2aa9daef-f03c-4b05-aaf3-b77c512ca207"
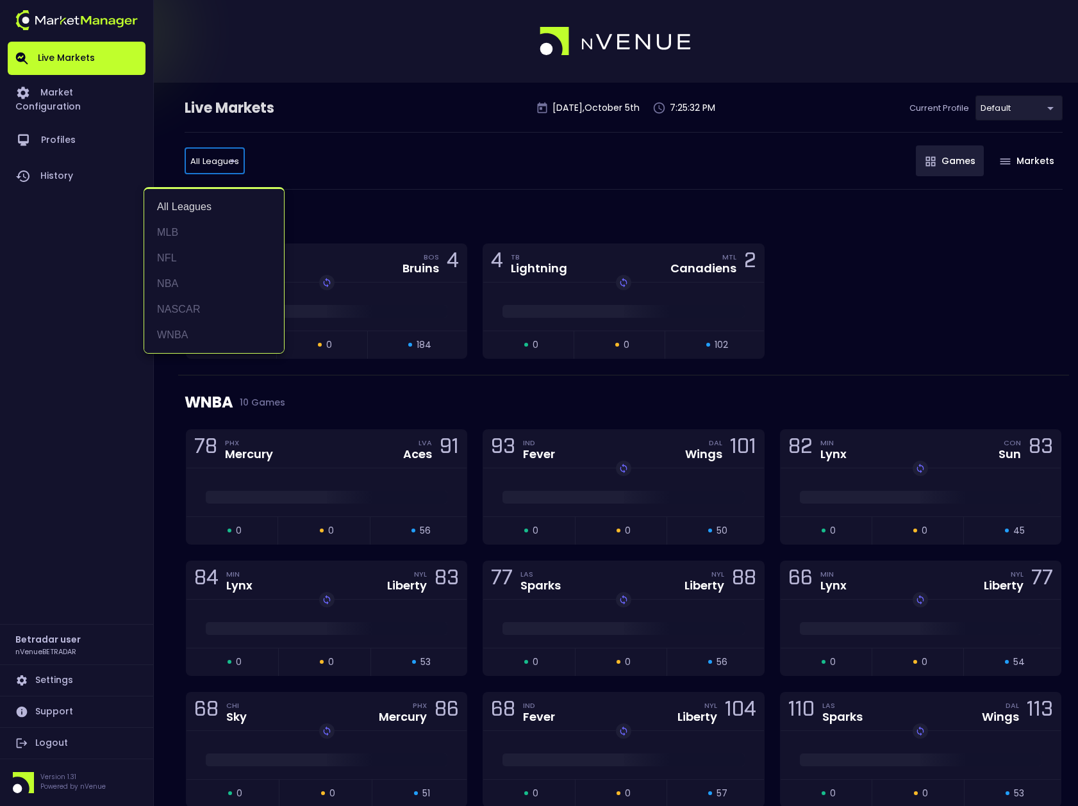
click at [172, 254] on li "NFL" at bounding box center [214, 258] width 140 height 26
type input "NFL"
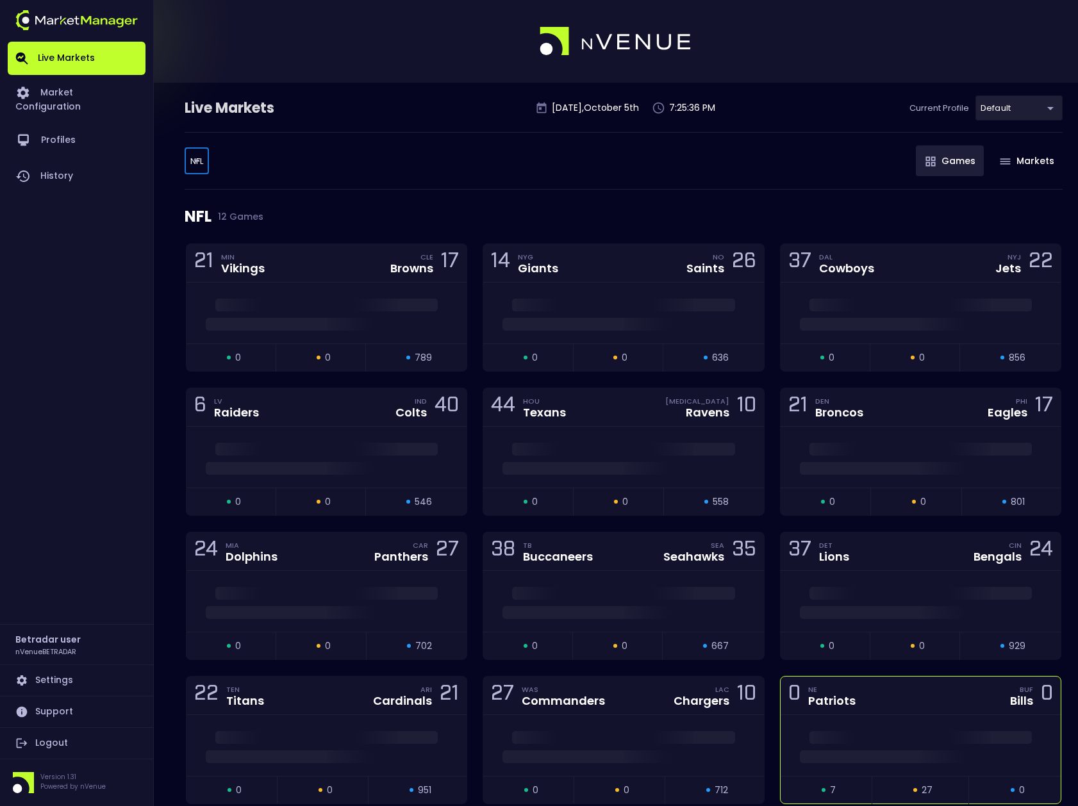
click at [811, 712] on div "0 NE Patriots BUF Bills 0" at bounding box center [921, 696] width 280 height 38
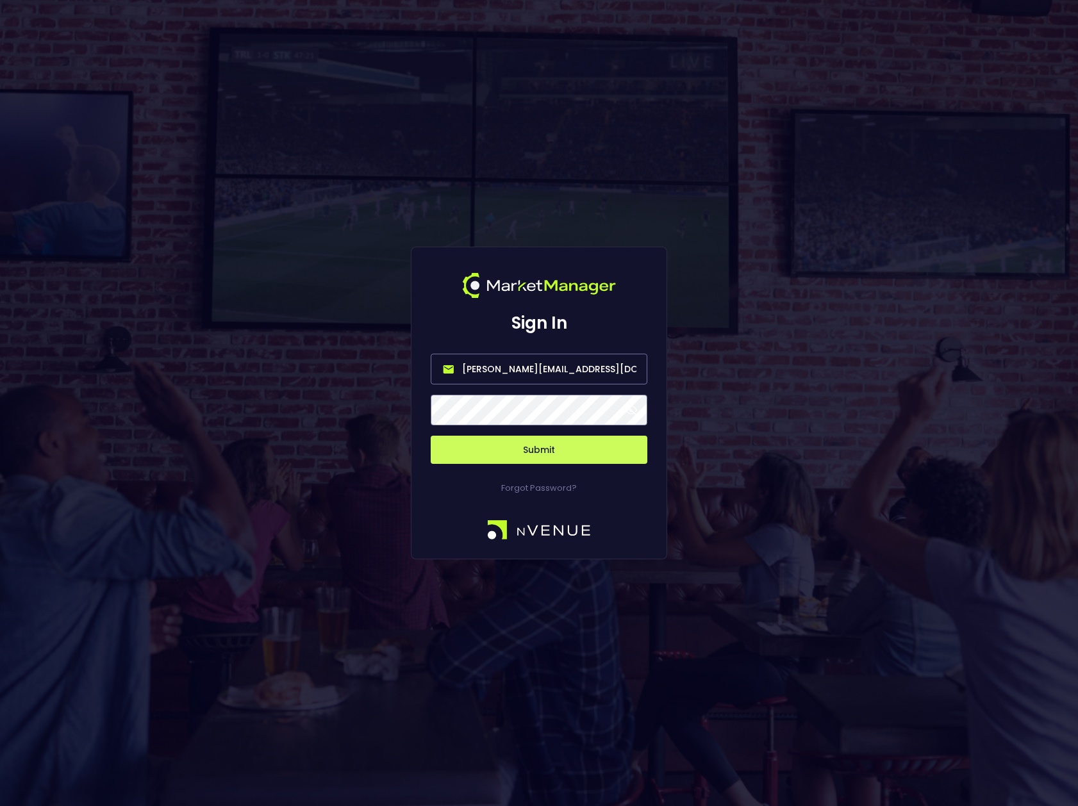
drag, startPoint x: 514, startPoint y: 371, endPoint x: 400, endPoint y: 367, distance: 114.1
click at [400, 367] on div "Sign In bruce.sears@nvenue.com Submit Forgot Password?" at bounding box center [539, 403] width 1078 height 806
drag, startPoint x: 538, startPoint y: 367, endPoint x: 542, endPoint y: 381, distance: 15.4
click at [538, 367] on input "nvenue@nvenue.com" at bounding box center [539, 369] width 217 height 31
type input "nvenue@nvenuebetradar.com"
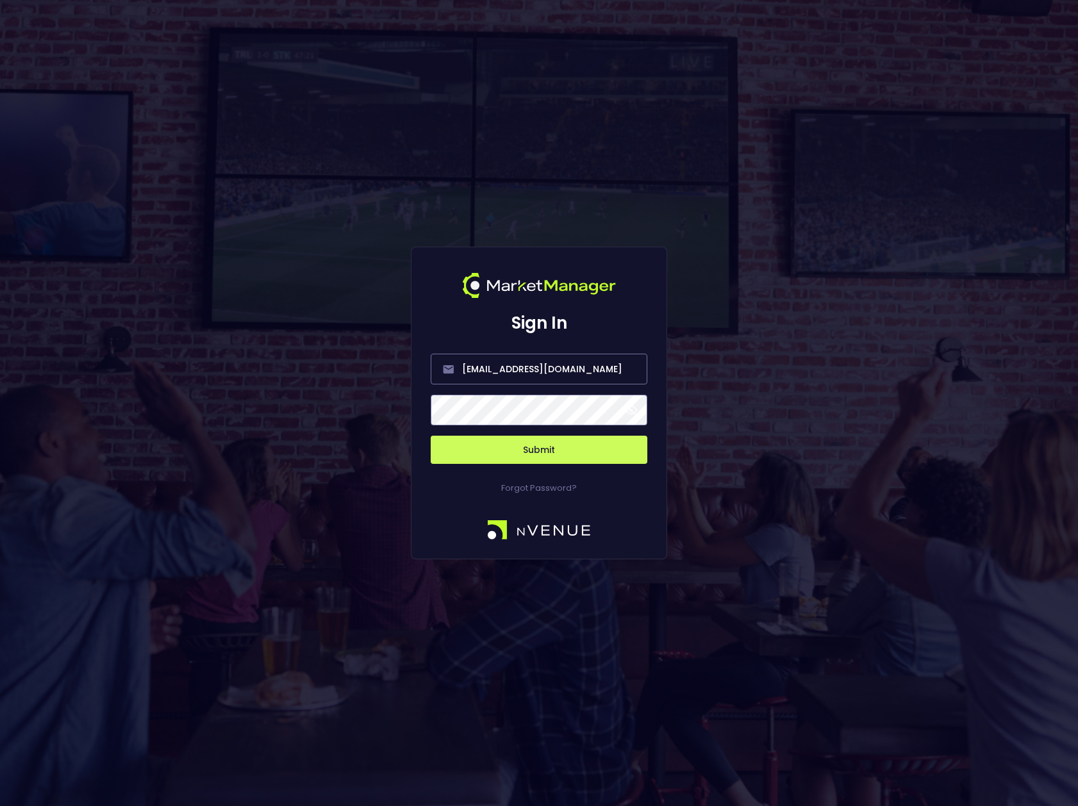
click at [544, 456] on button "Submit" at bounding box center [539, 450] width 217 height 28
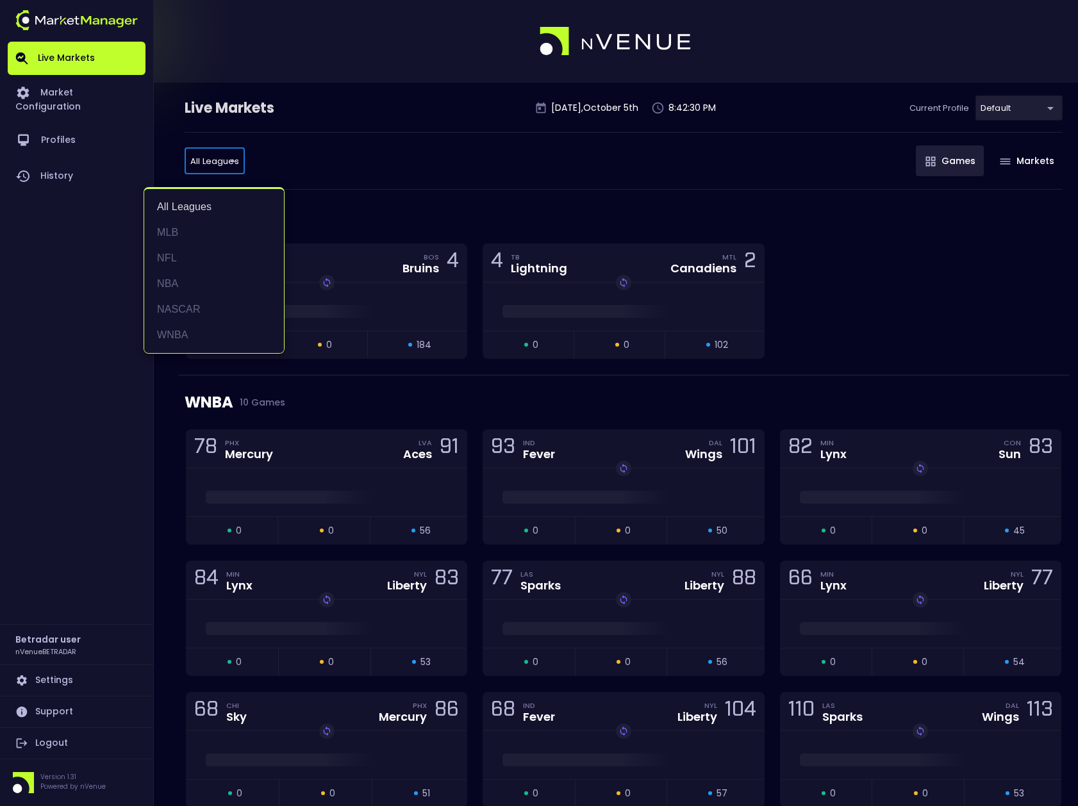
click at [163, 250] on li "NFL" at bounding box center [214, 258] width 140 height 26
type input "NFL"
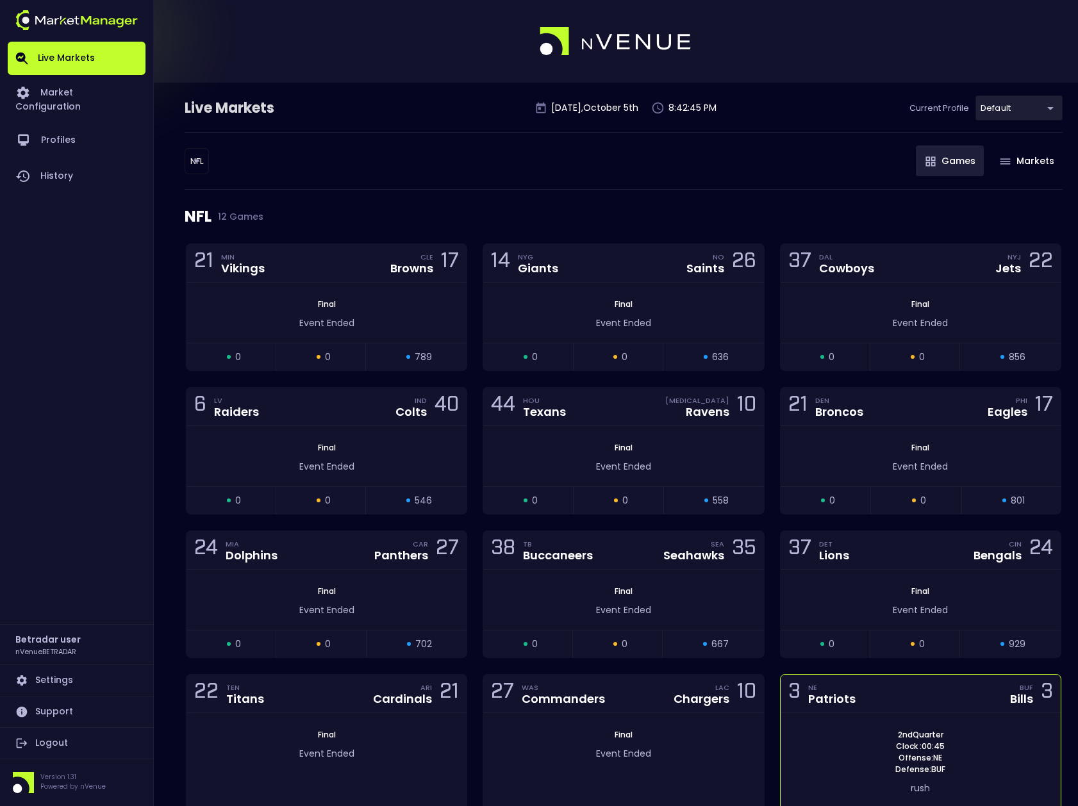
click at [856, 700] on div "3 NE Patriots" at bounding box center [825, 693] width 75 height 17
